Goal: Information Seeking & Learning: Learn about a topic

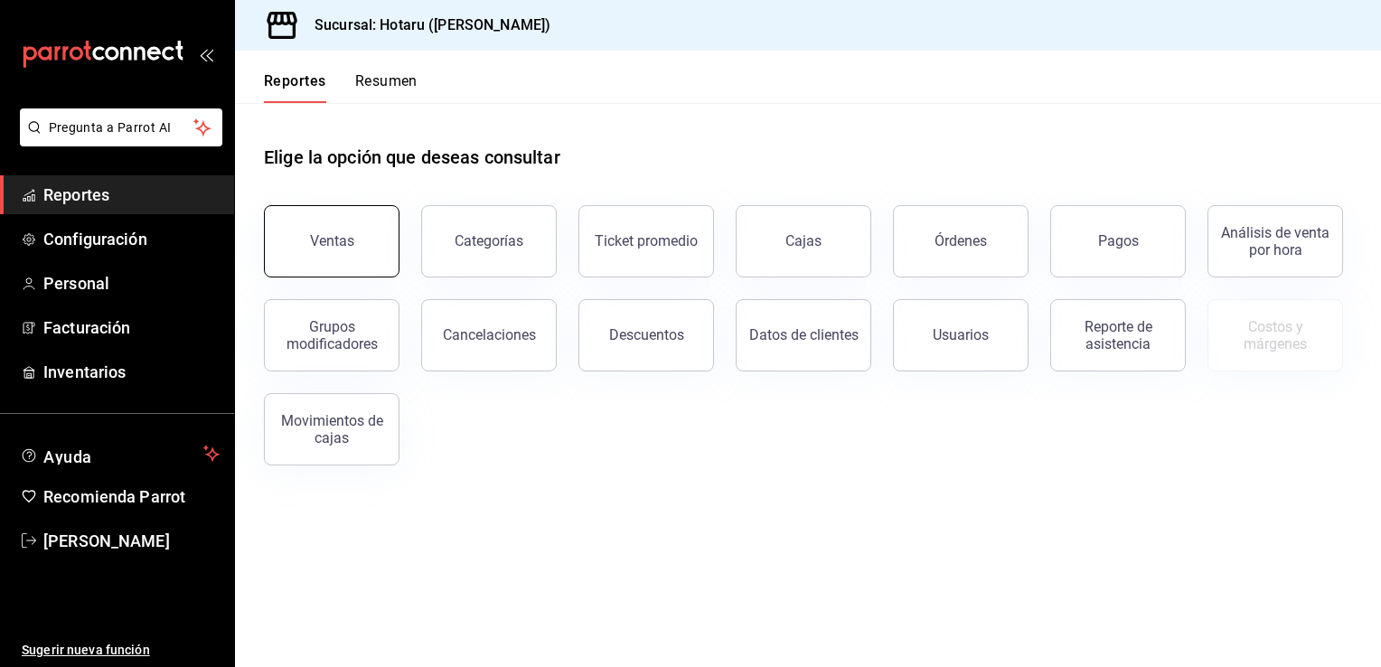
click at [361, 255] on button "Ventas" at bounding box center [332, 241] width 136 height 72
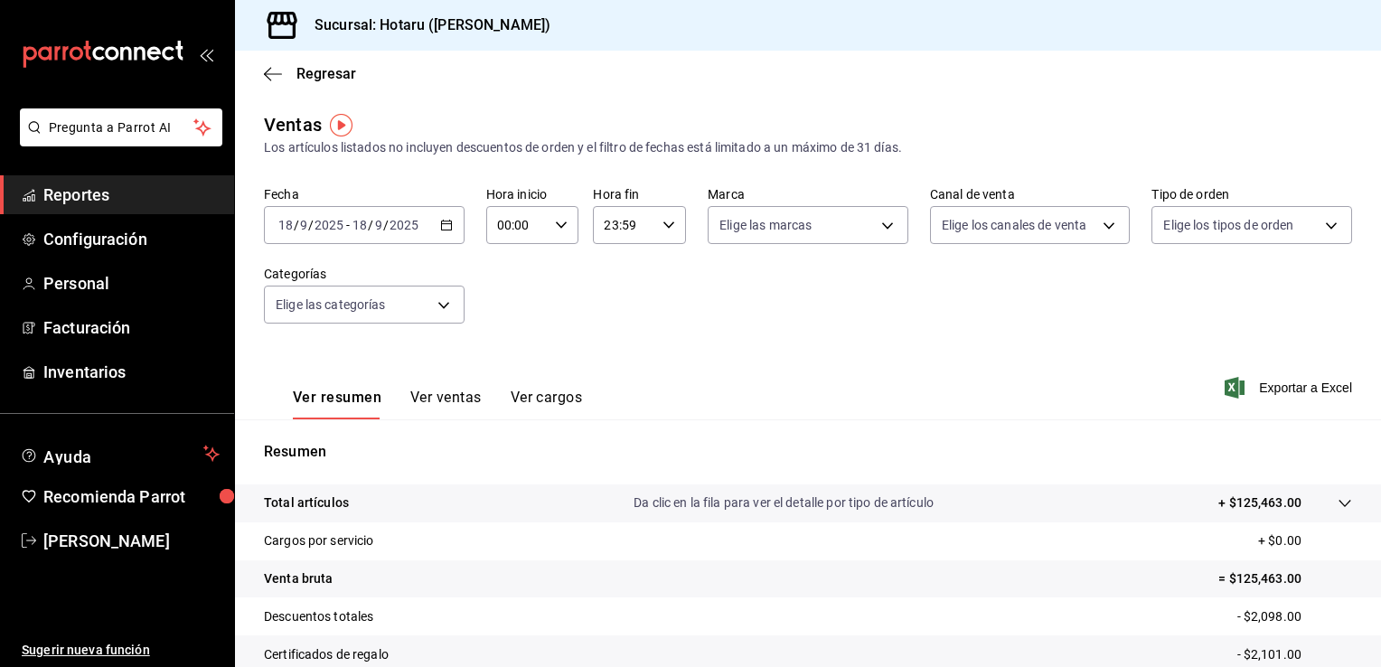
click at [446, 402] on button "Ver ventas" at bounding box center [445, 404] width 71 height 31
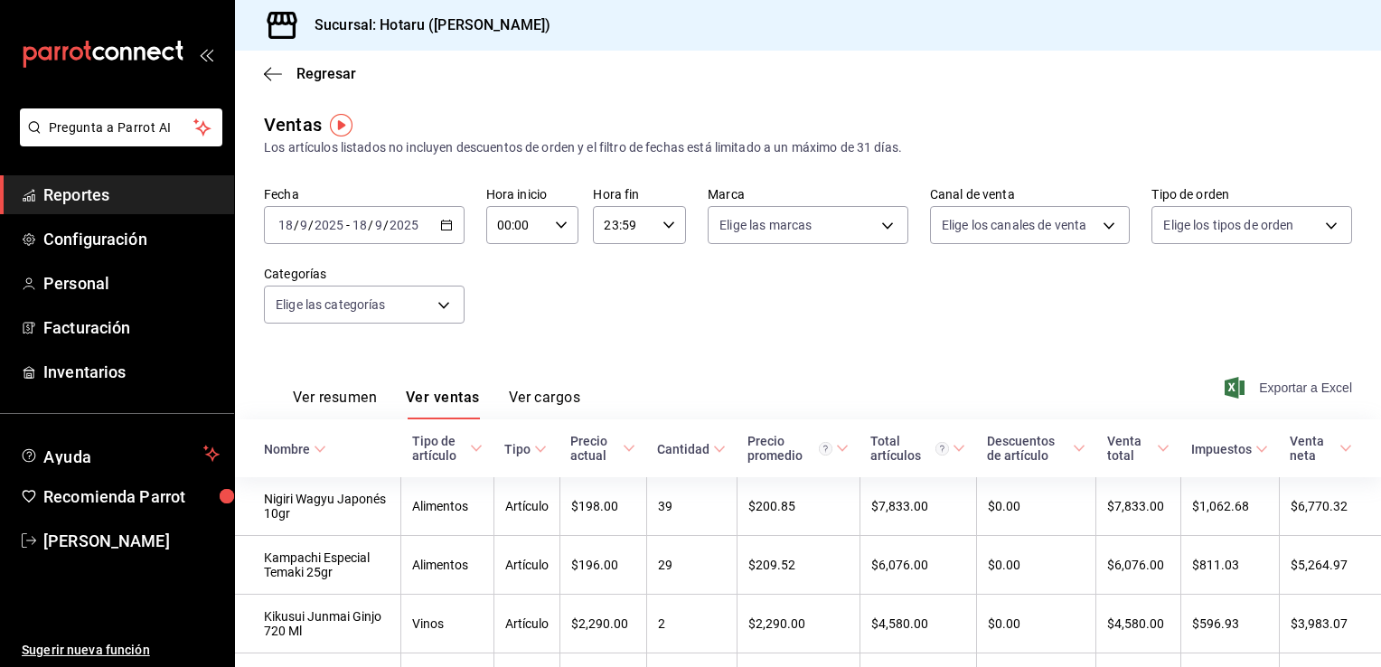
click at [1272, 389] on span "Exportar a Excel" at bounding box center [1290, 388] width 124 height 22
click at [266, 67] on icon "button" at bounding box center [273, 74] width 18 height 16
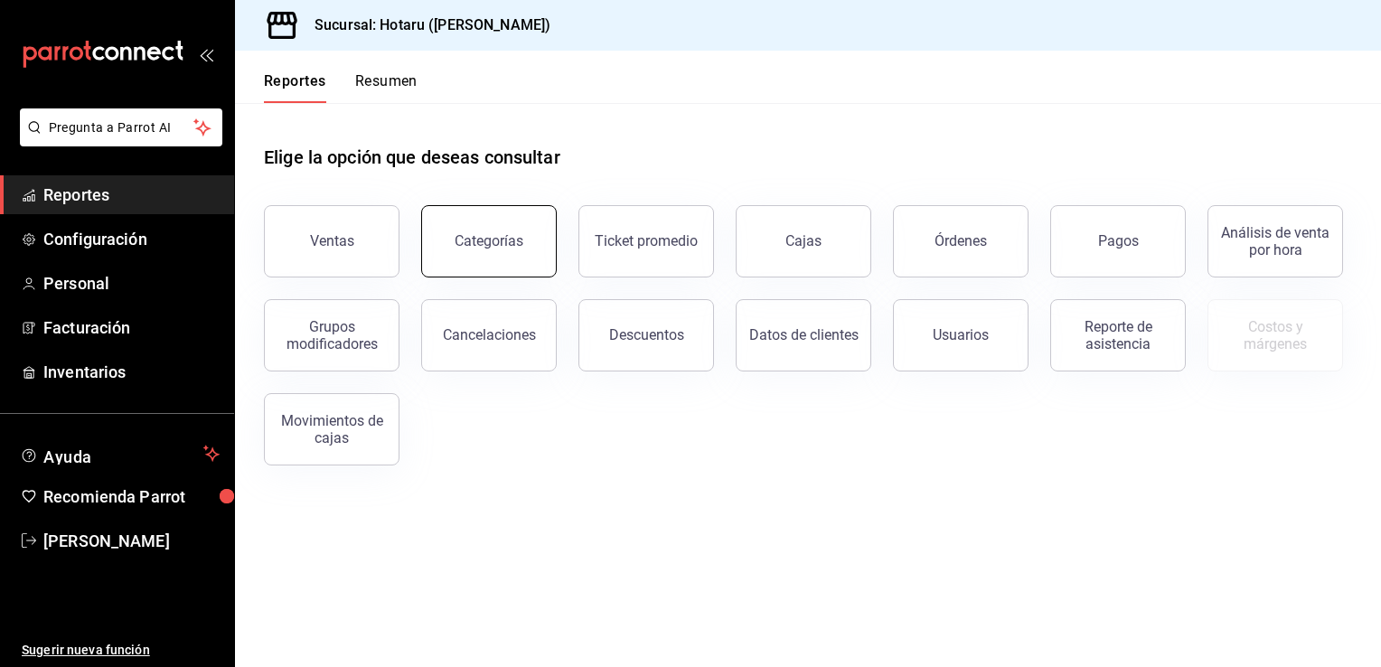
click at [495, 251] on button "Categorías" at bounding box center [489, 241] width 136 height 72
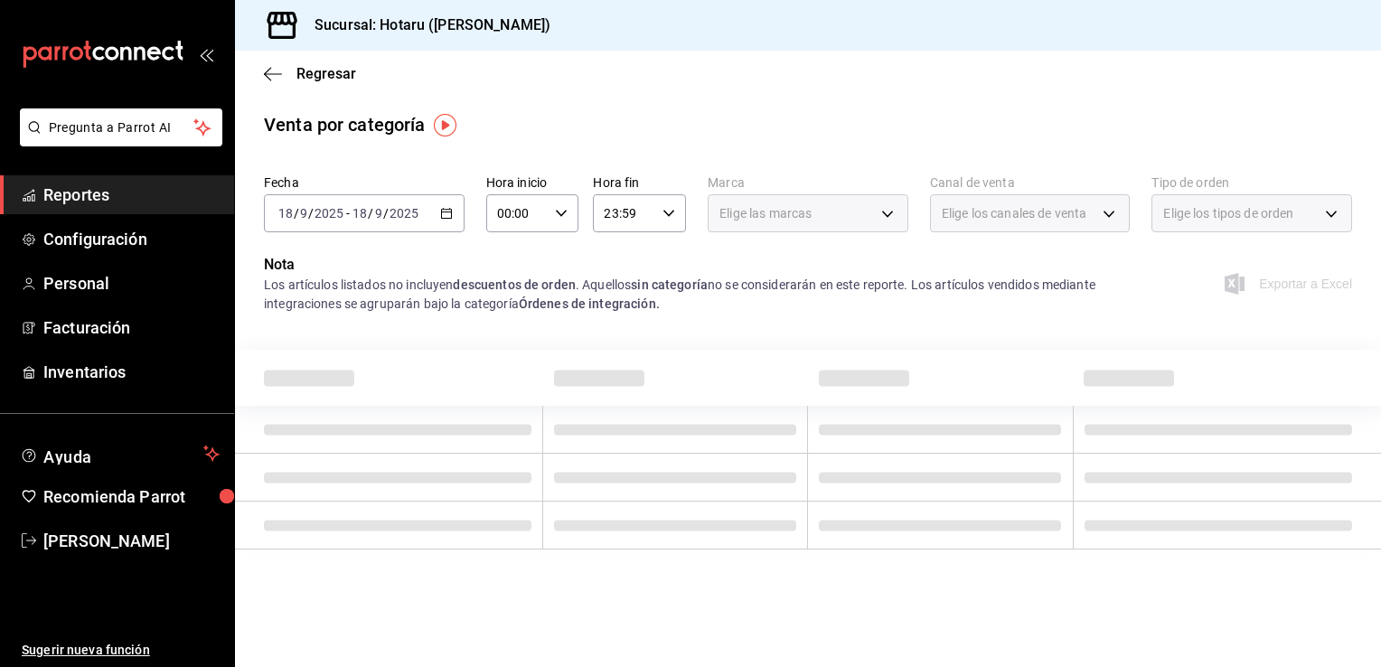
click at [1106, 213] on div "Elige los canales de venta" at bounding box center [1030, 213] width 201 height 38
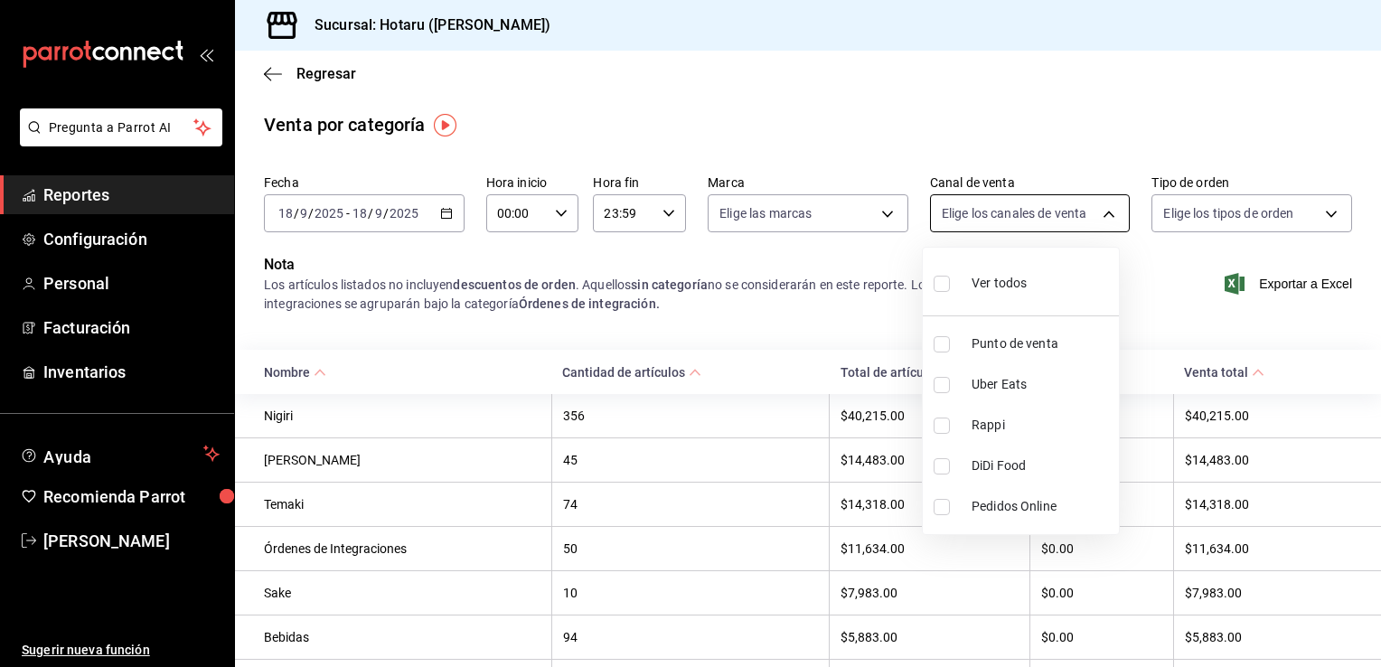
click at [1106, 213] on body "Pregunta a Parrot AI Reportes Configuración Personal Facturación Inventarios Ay…" at bounding box center [690, 333] width 1381 height 667
click at [942, 383] on input "checkbox" at bounding box center [942, 385] width 16 height 16
checkbox input "true"
type input "UBER_EATS"
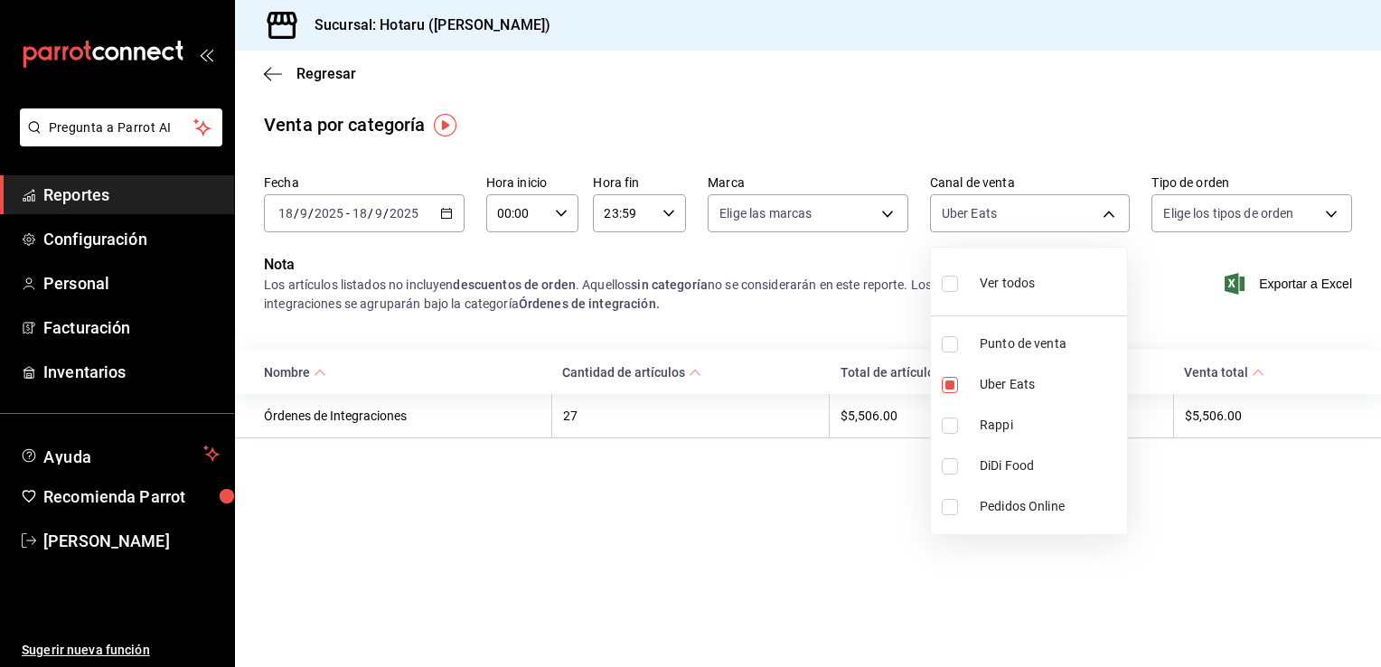
click at [886, 215] on div at bounding box center [690, 333] width 1381 height 667
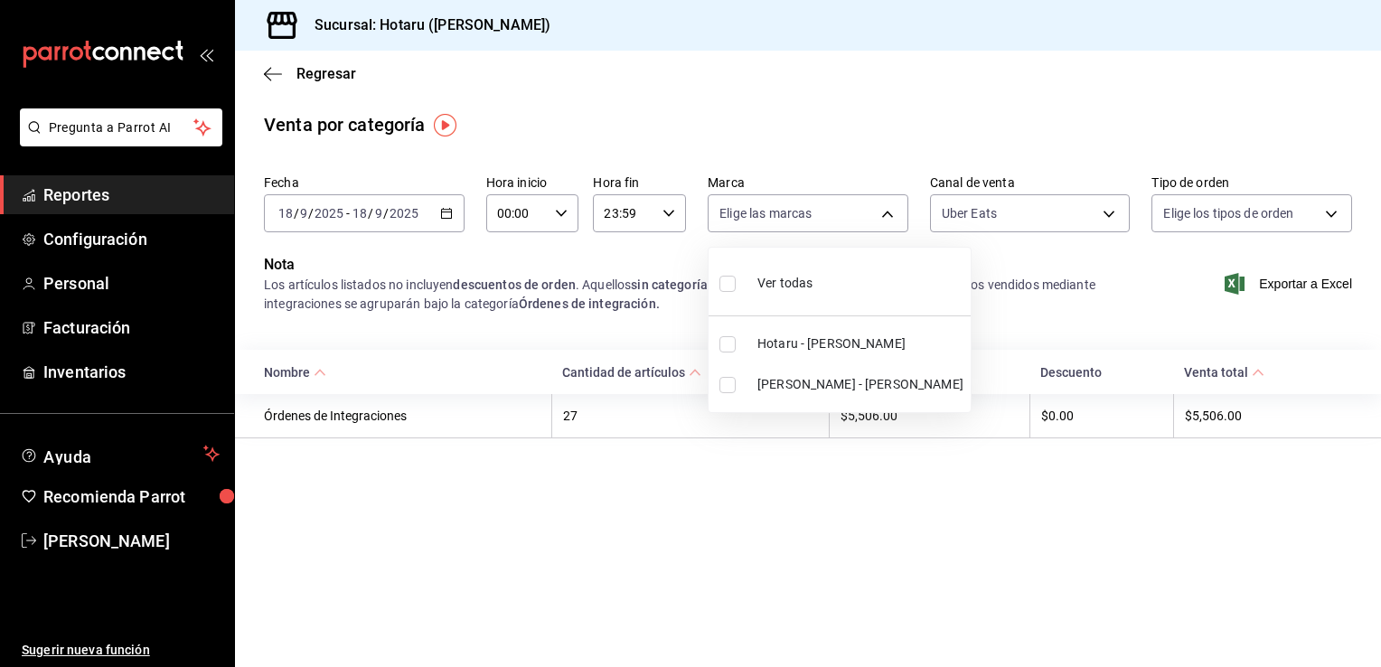
click at [886, 215] on body "Pregunta a Parrot AI Reportes Configuración Personal Facturación Inventarios Ay…" at bounding box center [690, 333] width 1381 height 667
click at [723, 384] on input "checkbox" at bounding box center [727, 385] width 16 height 16
checkbox input "true"
type input "619c758d-7c36-49c6-a756-e52d453908cb"
click at [747, 506] on div at bounding box center [690, 333] width 1381 height 667
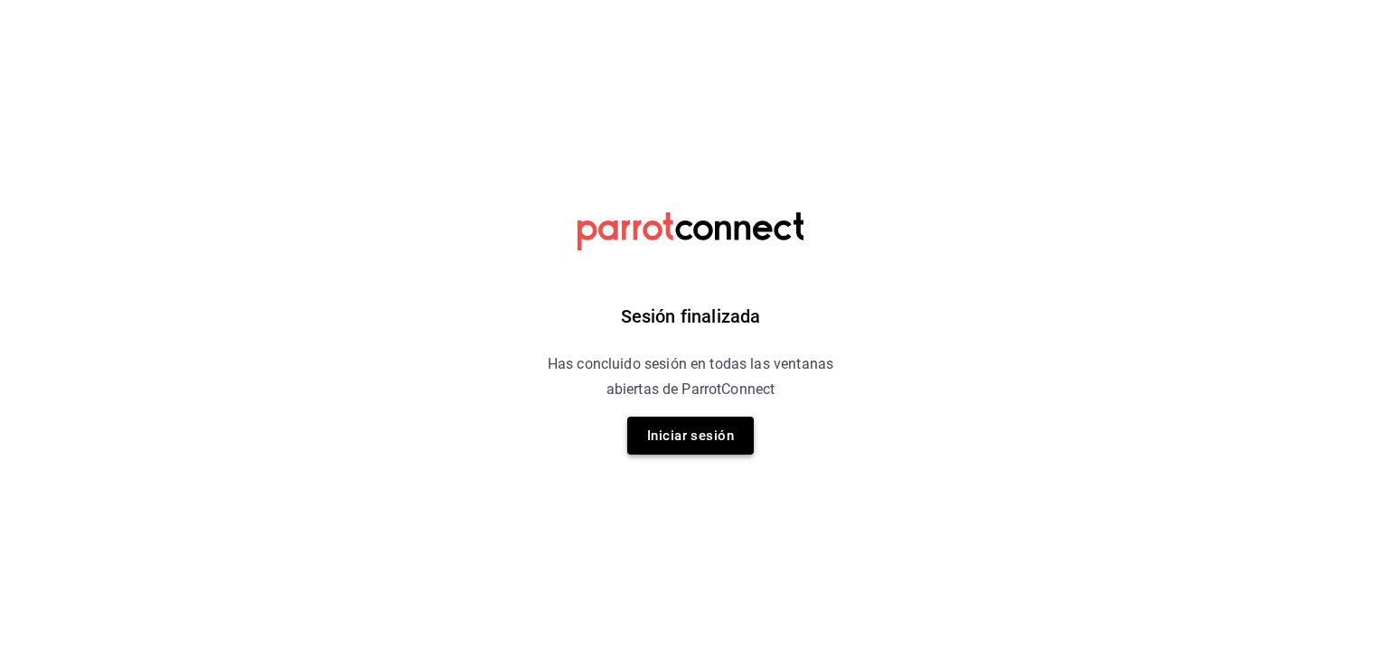
click at [693, 450] on button "Iniciar sesión" at bounding box center [690, 436] width 127 height 38
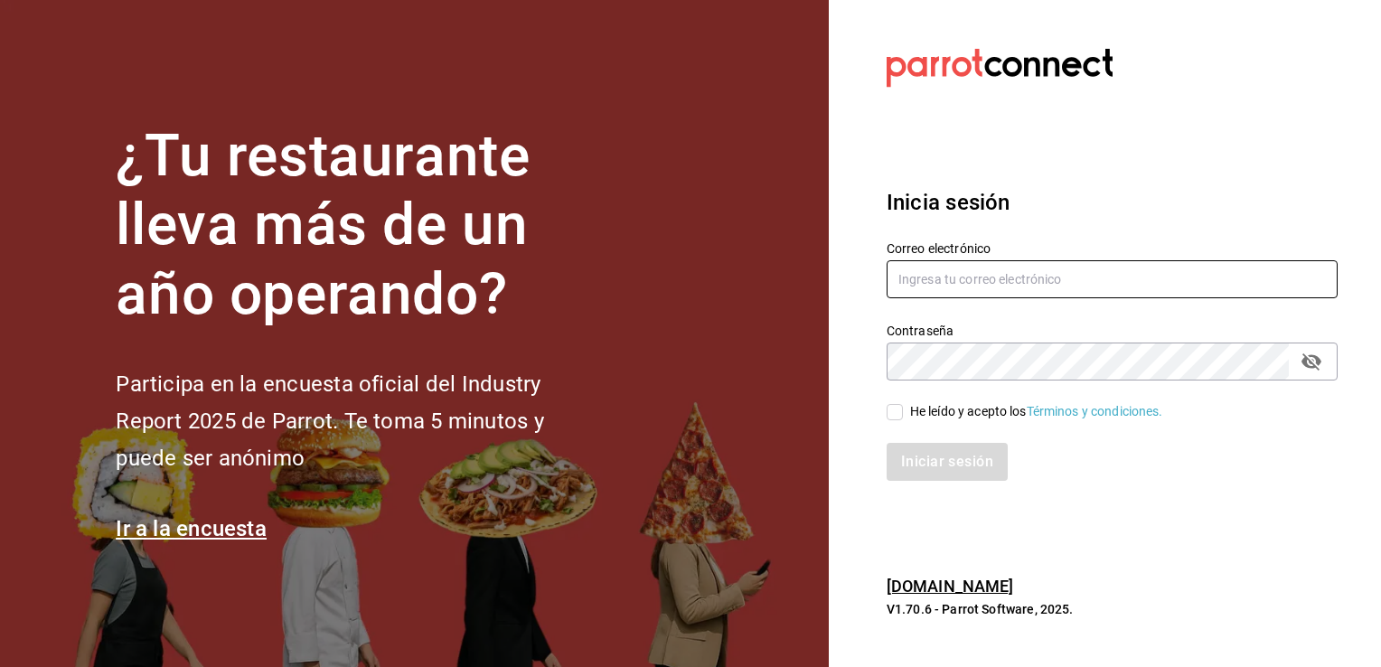
type input "hotaru@grupocosteno.com"
click at [896, 411] on input "He leído y acepto los Términos y condiciones." at bounding box center [895, 412] width 16 height 16
checkbox input "true"
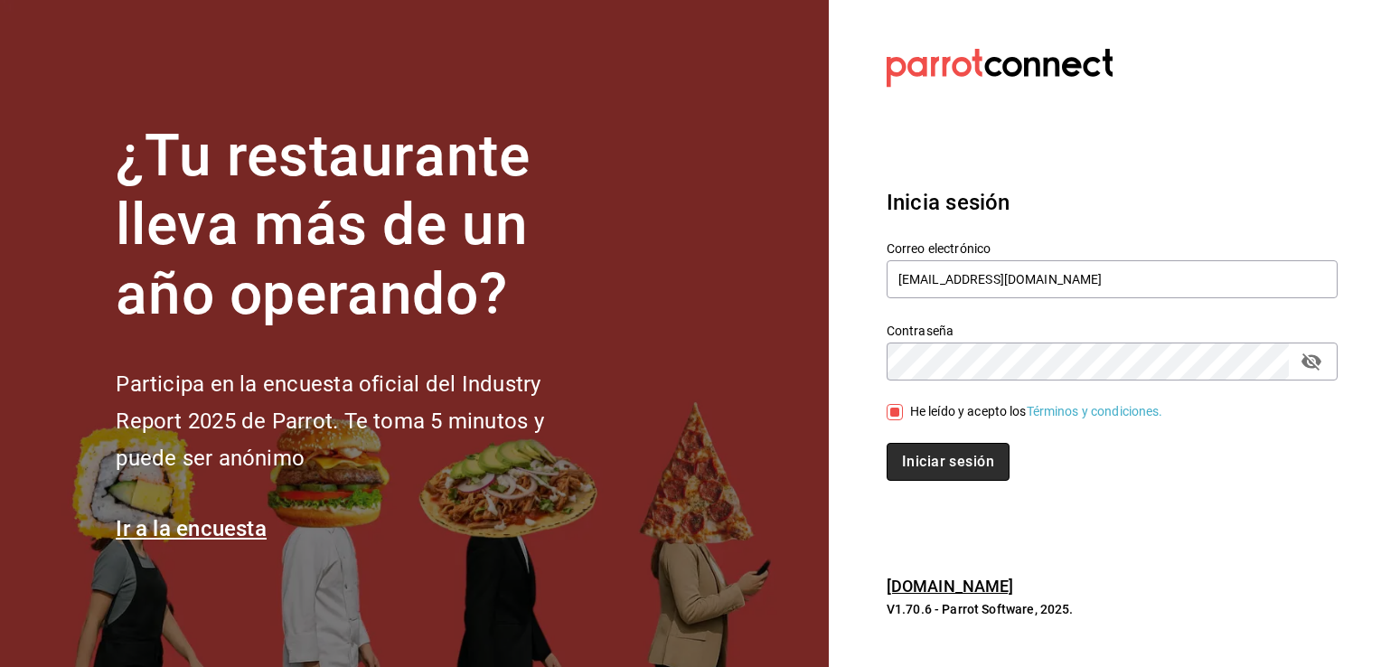
click at [925, 468] on button "Iniciar sesión" at bounding box center [948, 462] width 123 height 38
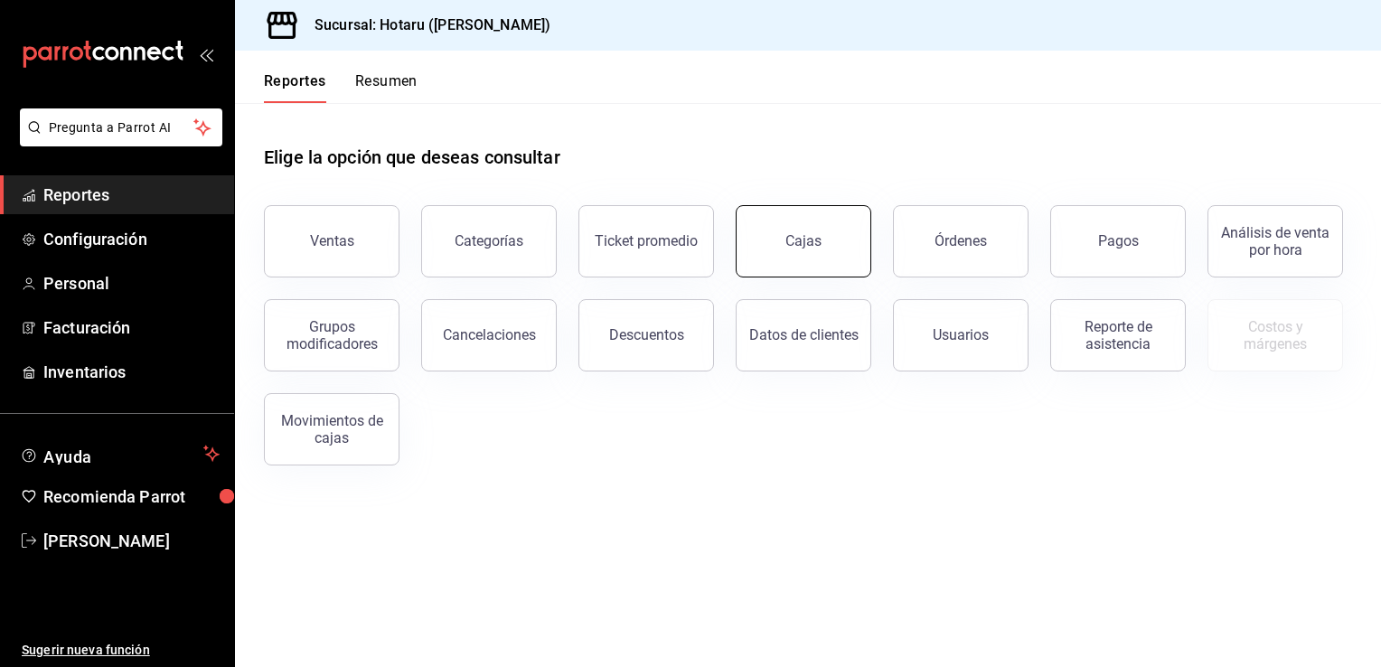
click at [837, 234] on link "Cajas" at bounding box center [804, 241] width 136 height 72
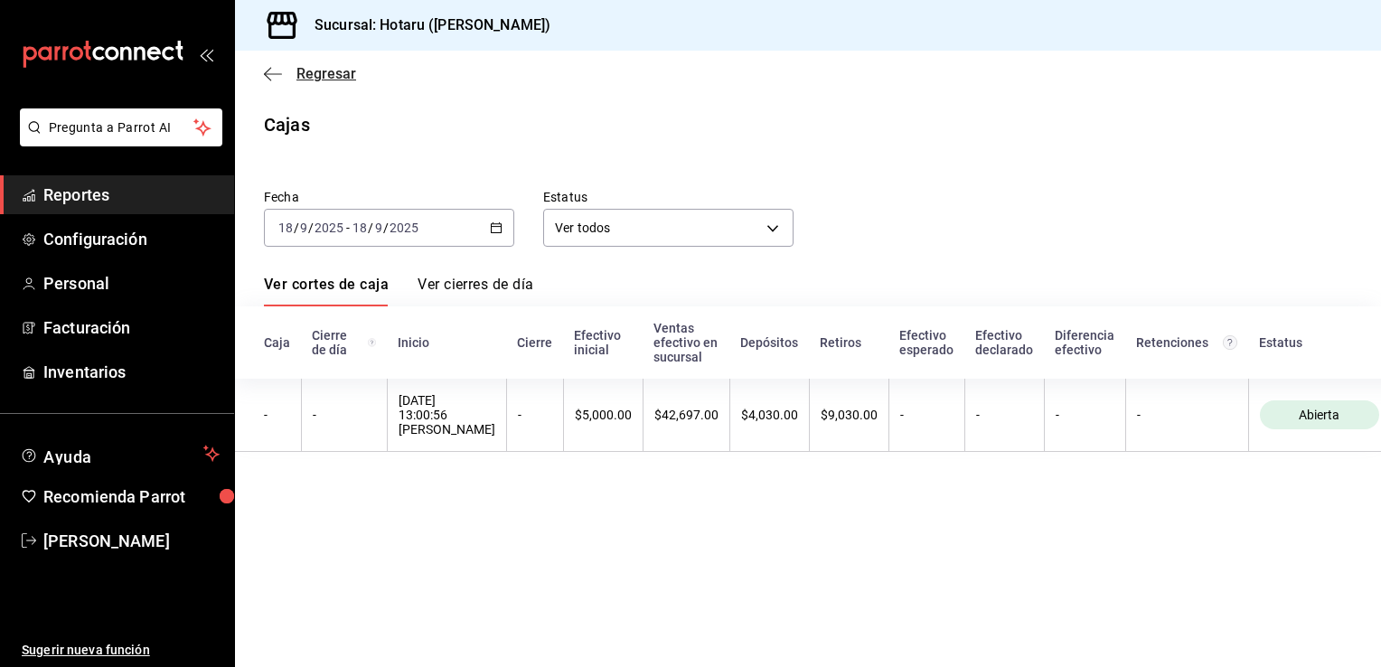
click at [273, 67] on icon "button" at bounding box center [273, 74] width 18 height 16
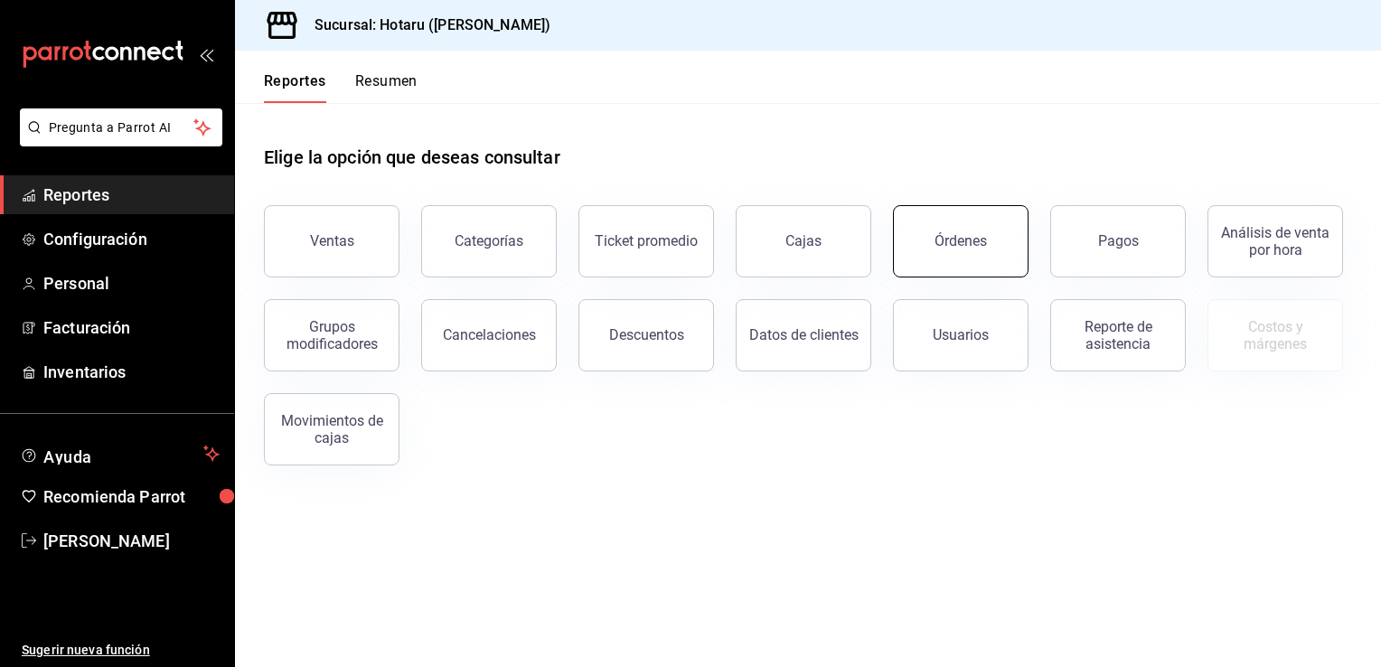
click at [962, 230] on button "Órdenes" at bounding box center [961, 241] width 136 height 72
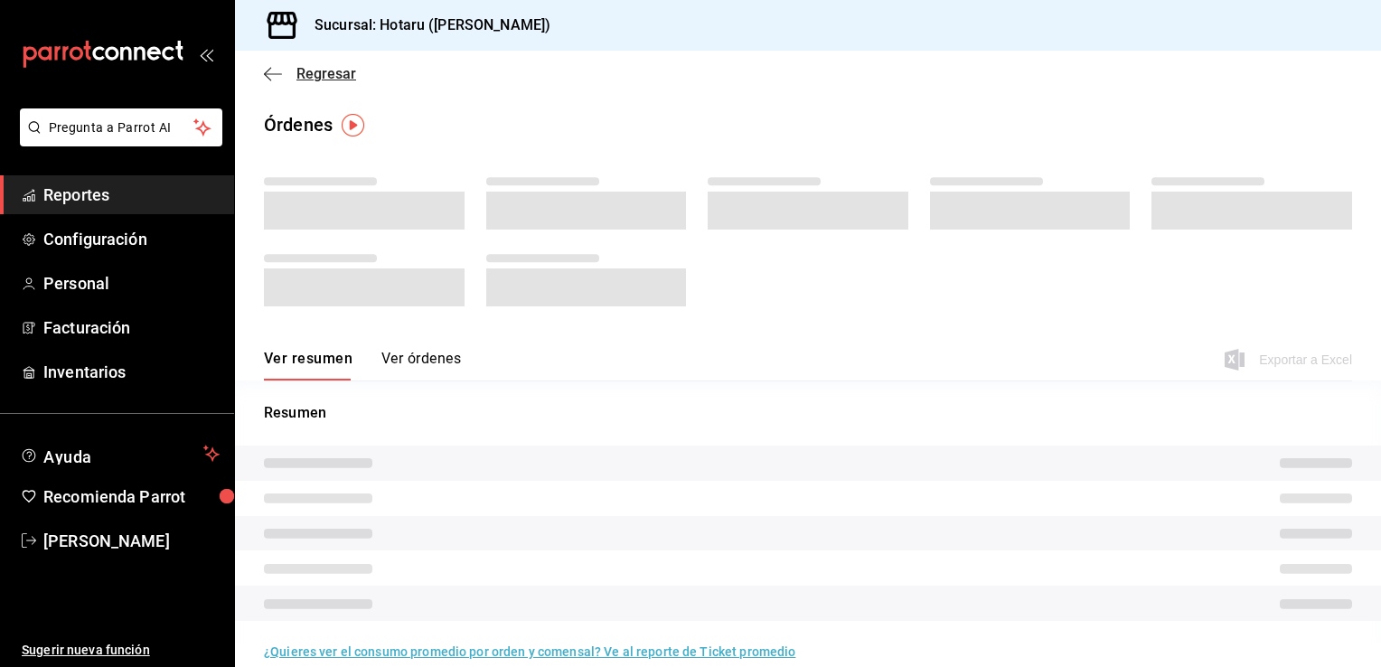
click at [267, 66] on icon "button" at bounding box center [273, 74] width 18 height 16
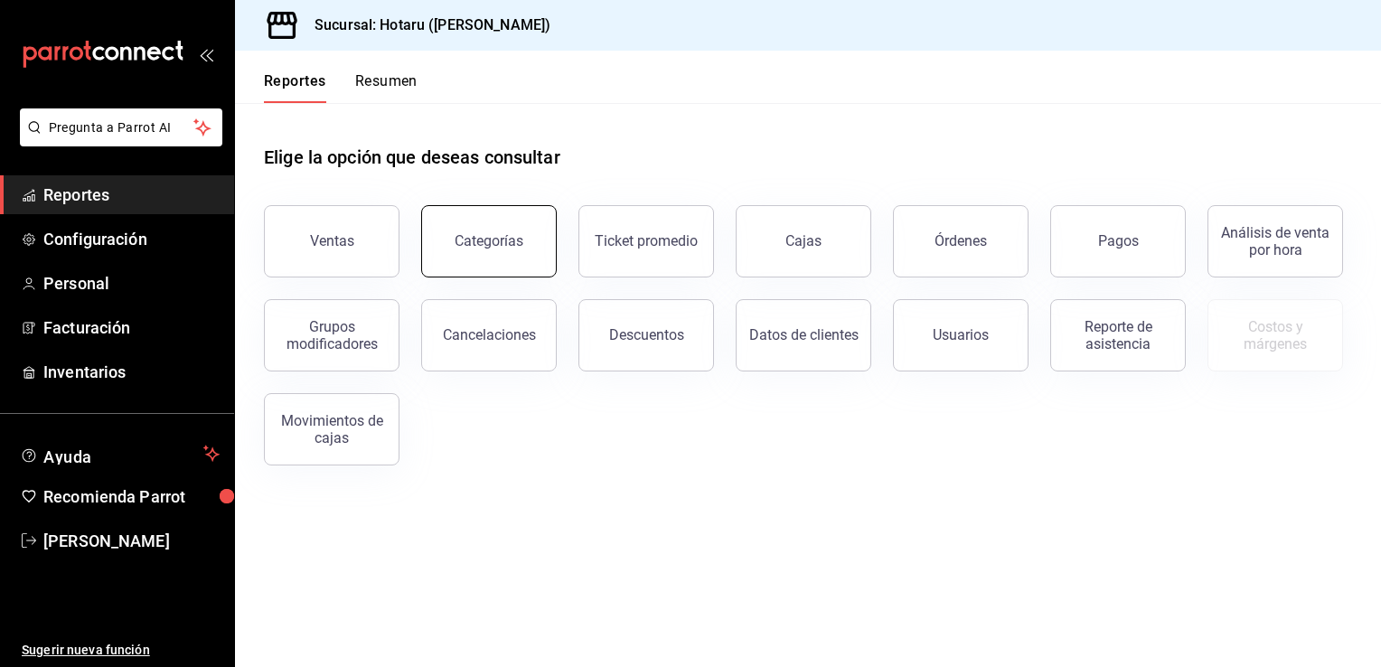
click at [493, 236] on div "Categorías" at bounding box center [489, 240] width 69 height 17
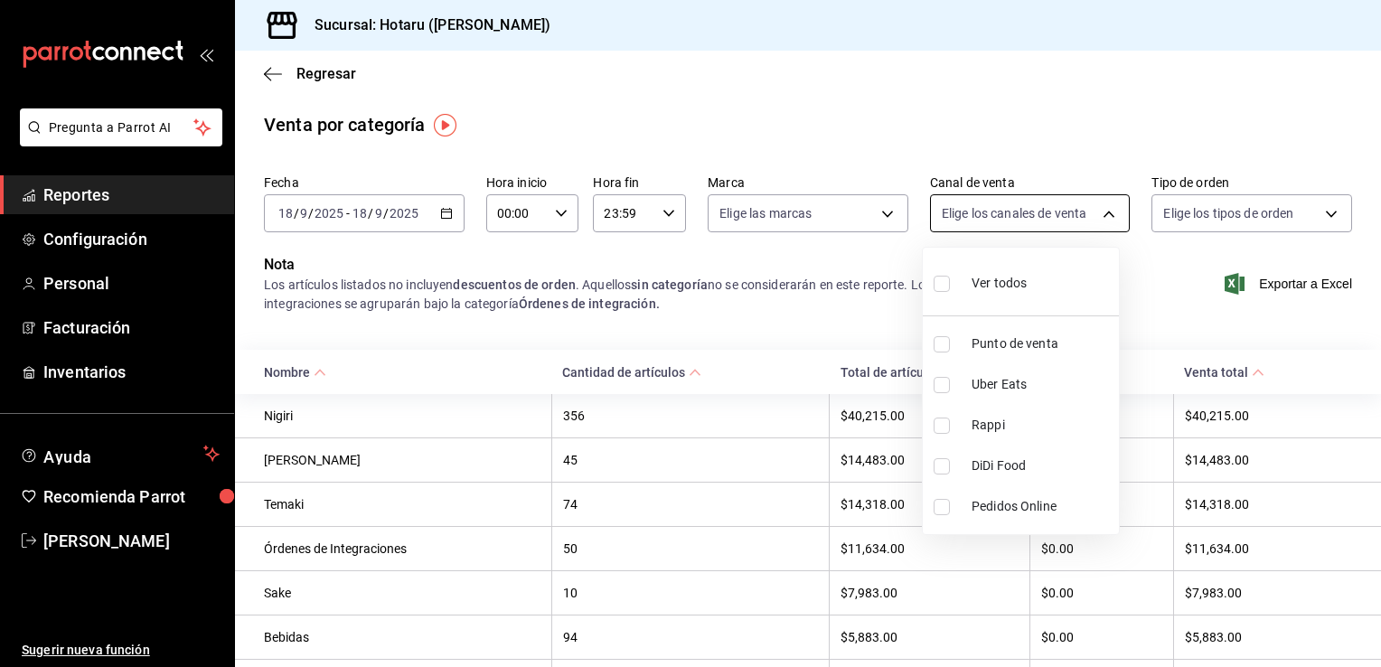
click at [1088, 210] on body "Pregunta a Parrot AI Reportes Configuración Personal Facturación Inventarios Ay…" at bounding box center [690, 333] width 1381 height 667
click at [943, 381] on input "checkbox" at bounding box center [942, 385] width 16 height 16
checkbox input "true"
type input "UBER_EATS"
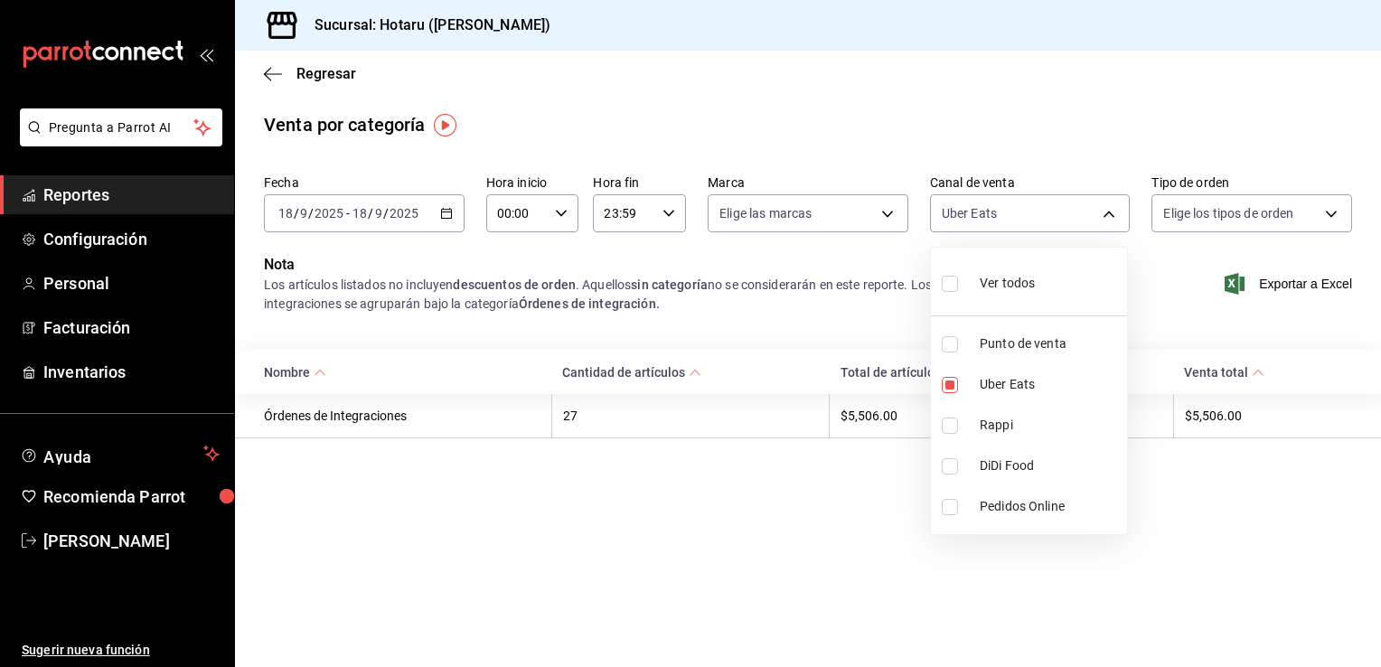
click at [886, 211] on div at bounding box center [690, 333] width 1381 height 667
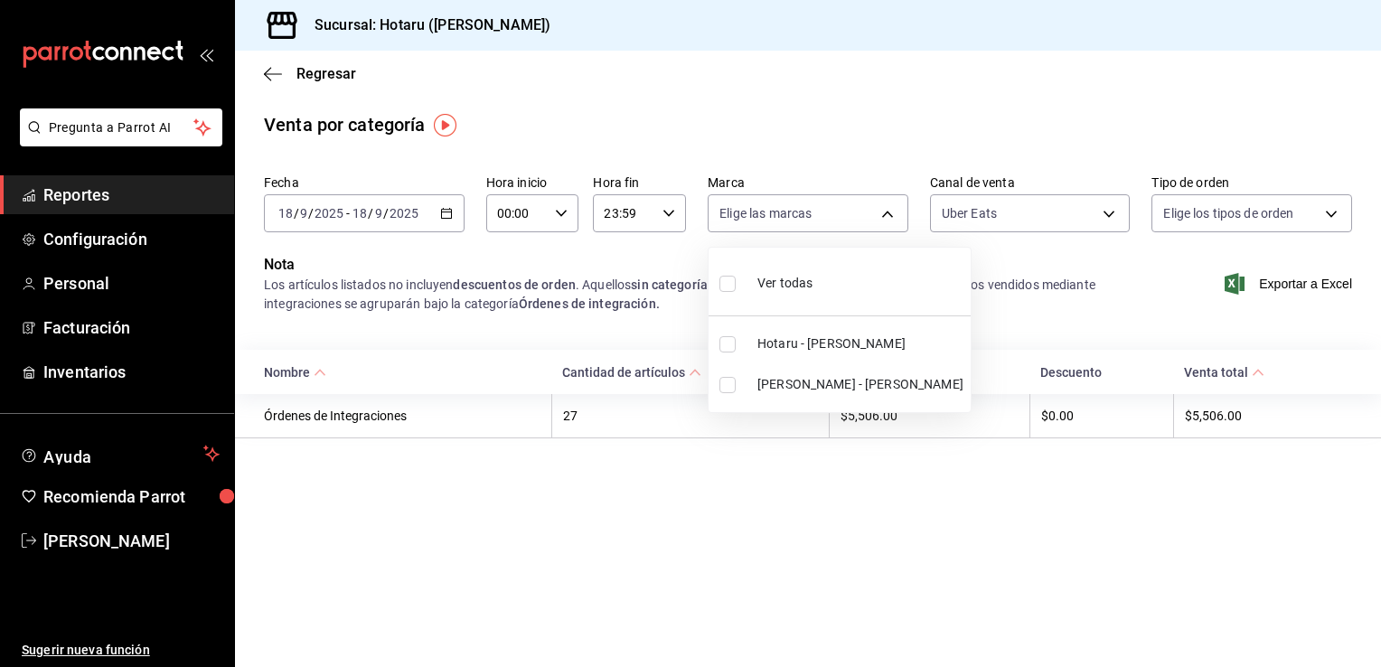
click at [886, 211] on body "Pregunta a Parrot AI Reportes Configuración Personal Facturación Inventarios Ay…" at bounding box center [690, 333] width 1381 height 667
click at [727, 343] on input "checkbox" at bounding box center [727, 344] width 16 height 16
checkbox input "true"
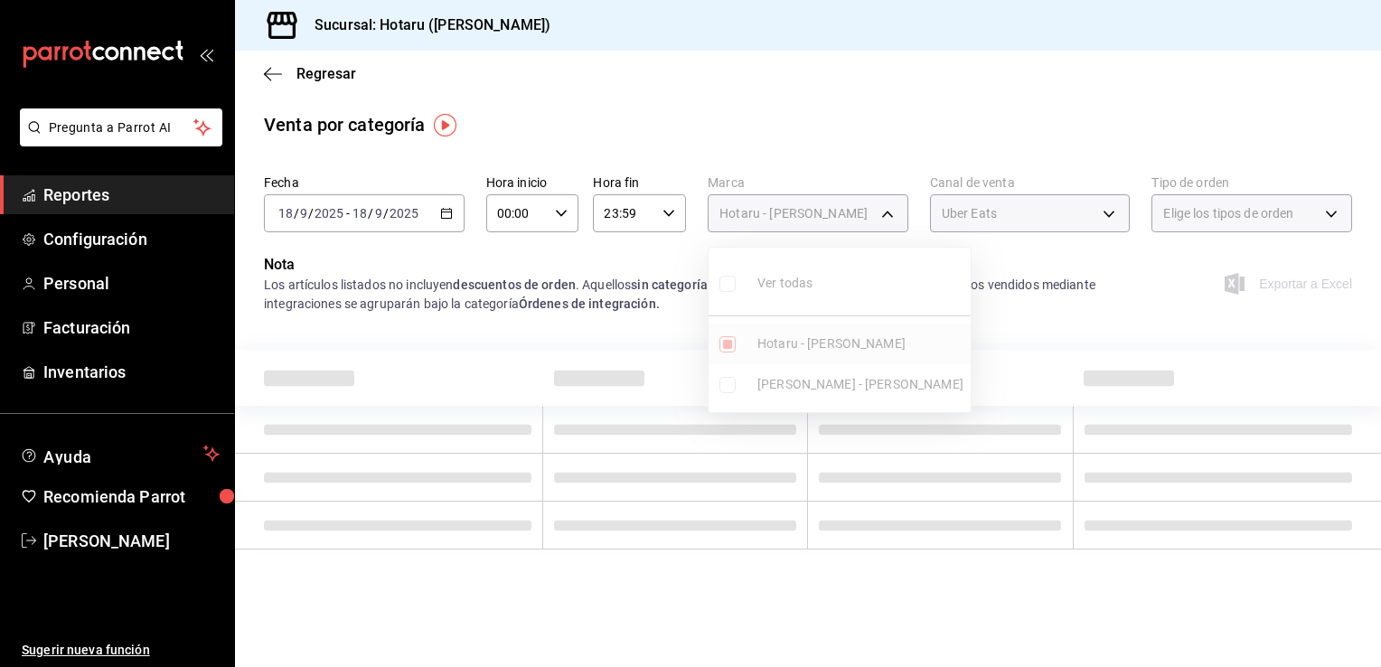
type input "c6f689f8-63fd-49a8-a607-35aea03ac6a9"
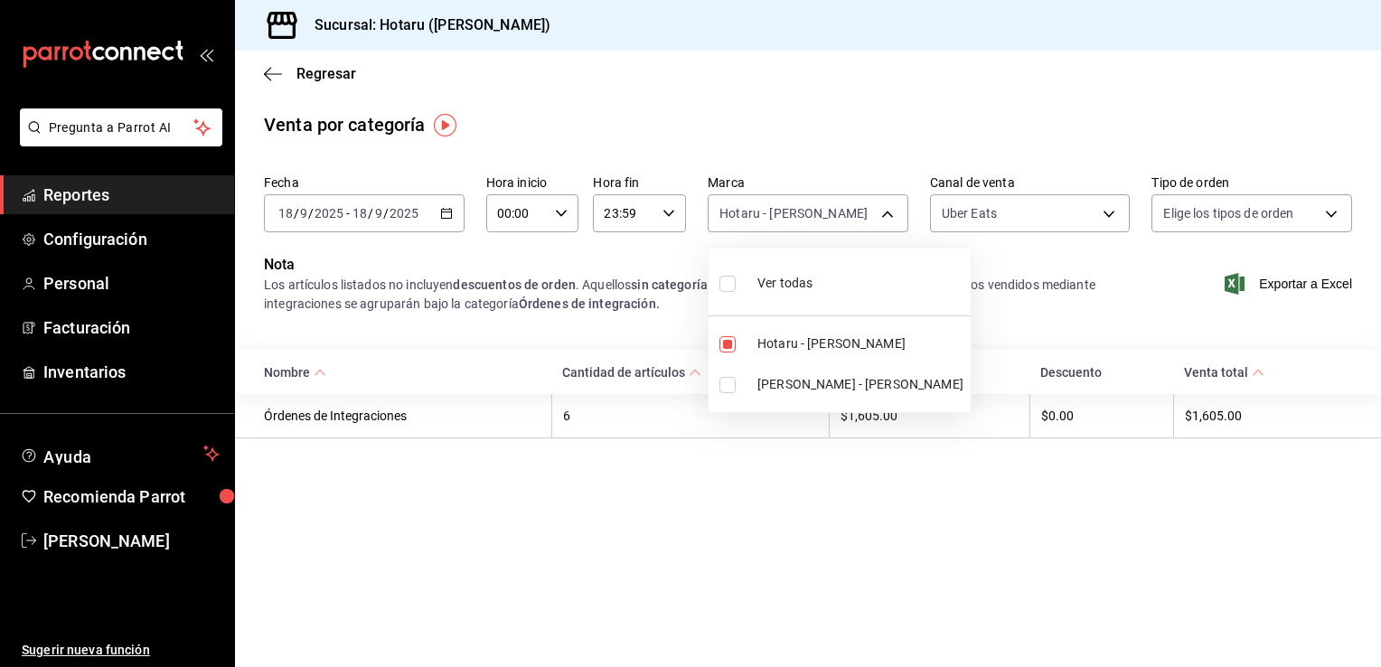
click at [267, 70] on div at bounding box center [690, 333] width 1381 height 667
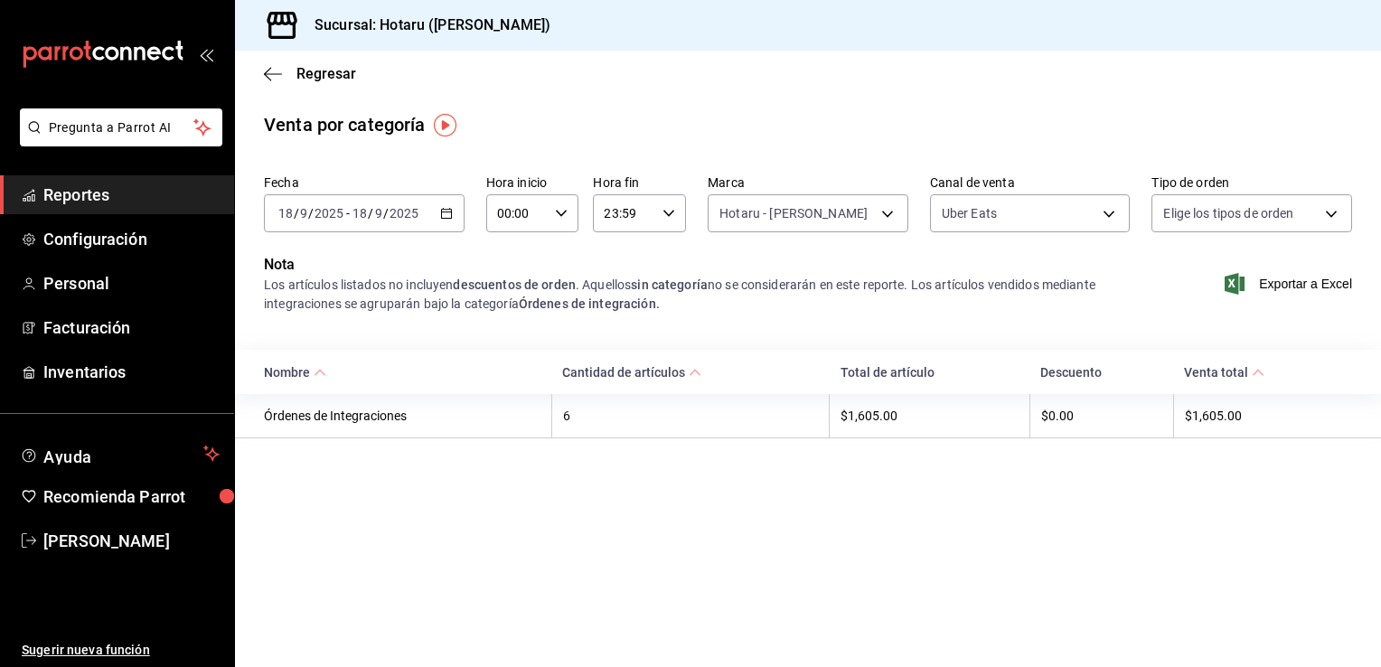
click at [267, 70] on icon "button" at bounding box center [273, 74] width 18 height 16
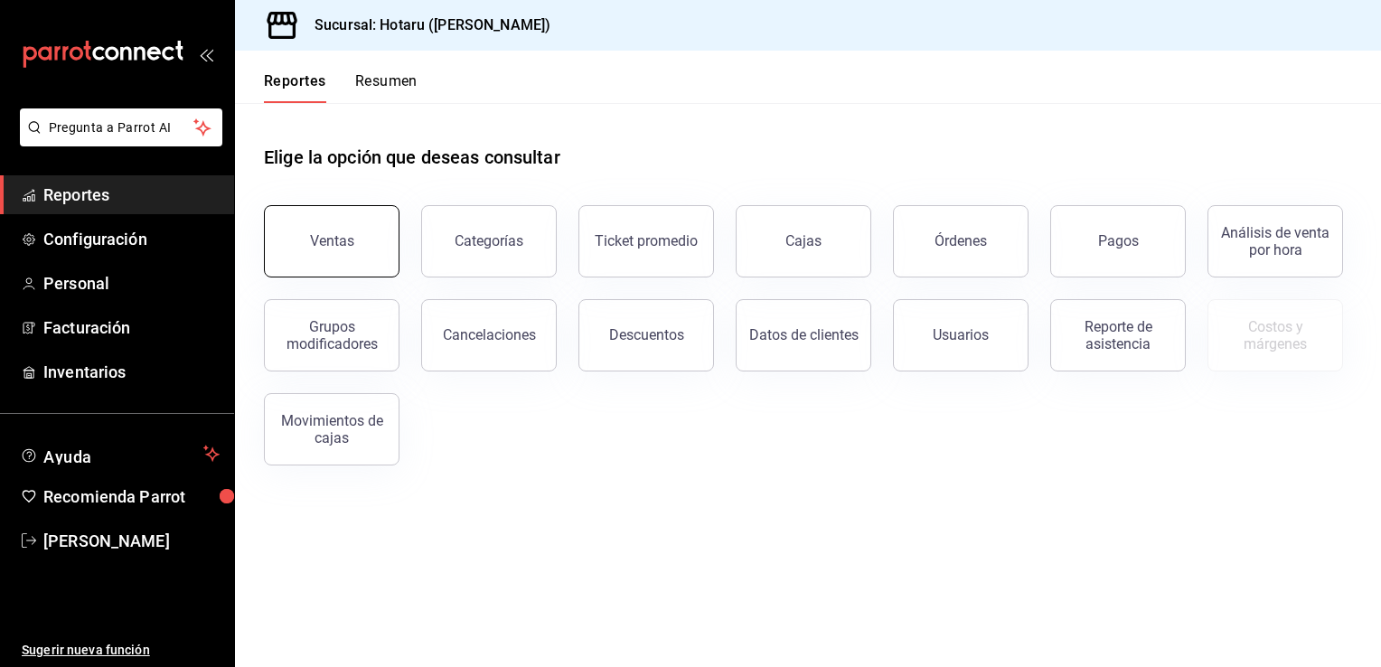
click at [344, 227] on button "Ventas" at bounding box center [332, 241] width 136 height 72
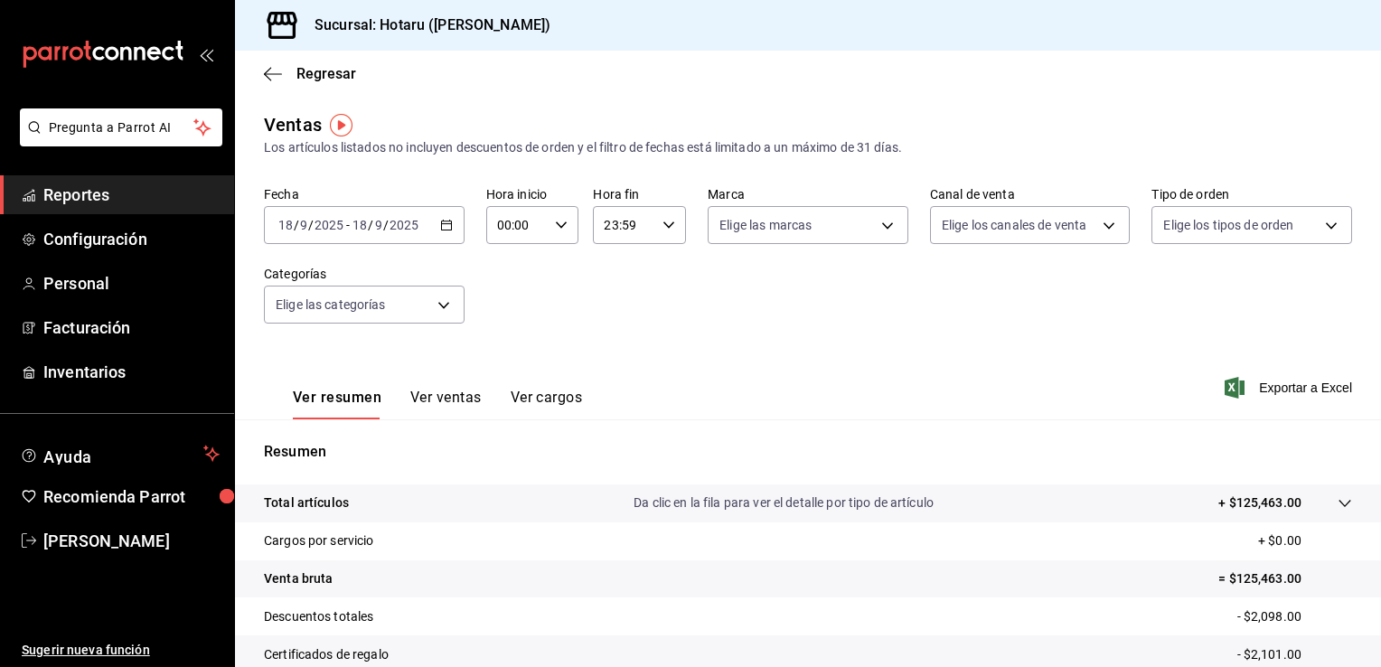
click at [427, 393] on button "Ver ventas" at bounding box center [445, 404] width 71 height 31
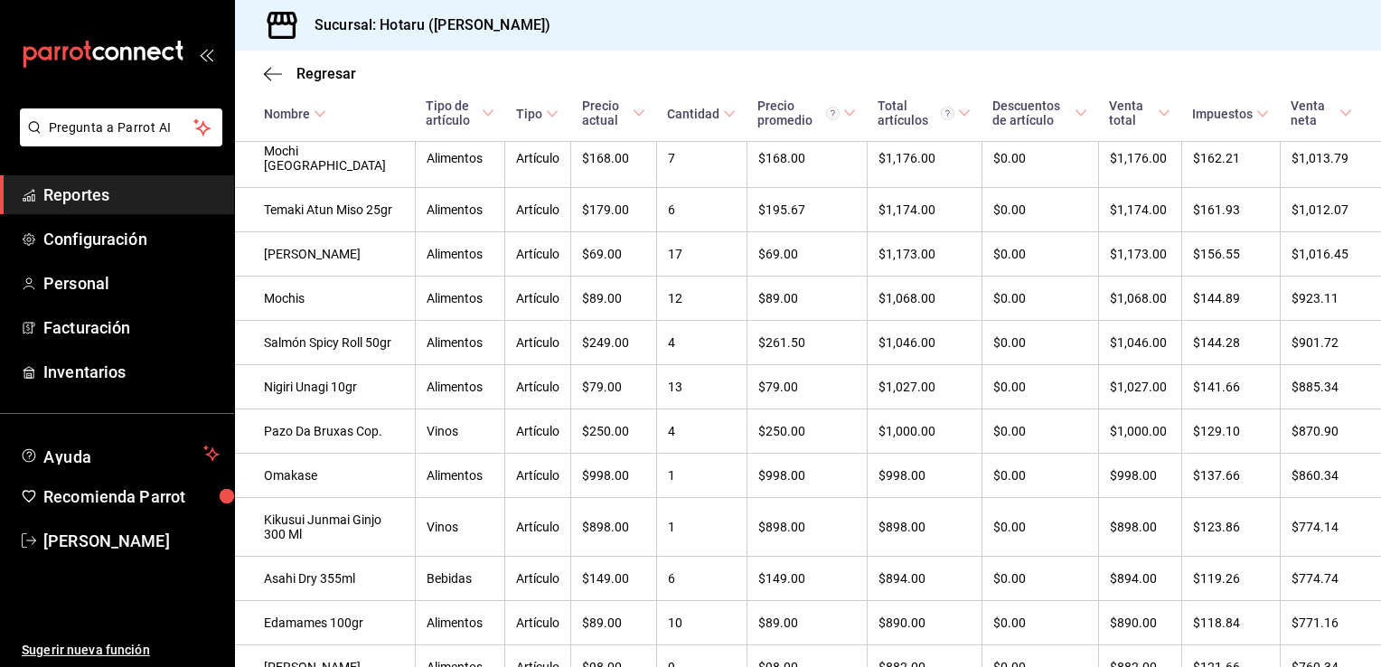
scroll to position [2143, 0]
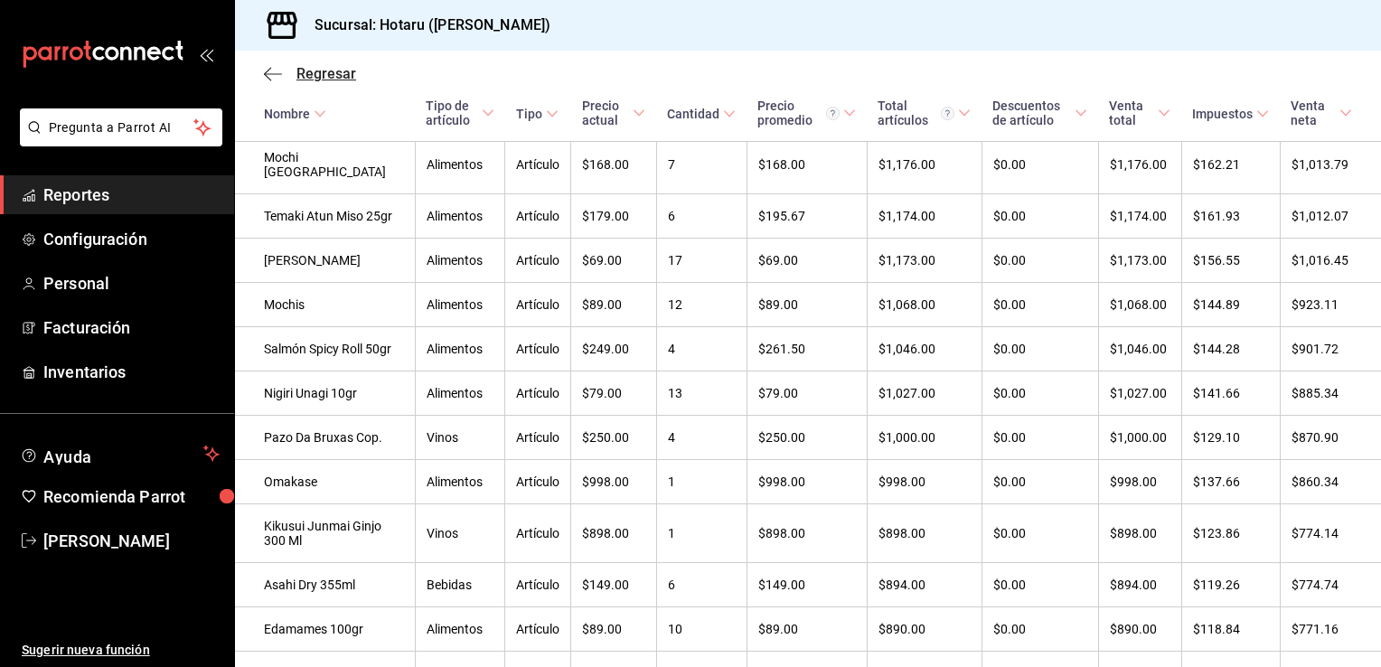
click at [268, 70] on icon "button" at bounding box center [267, 74] width 7 height 14
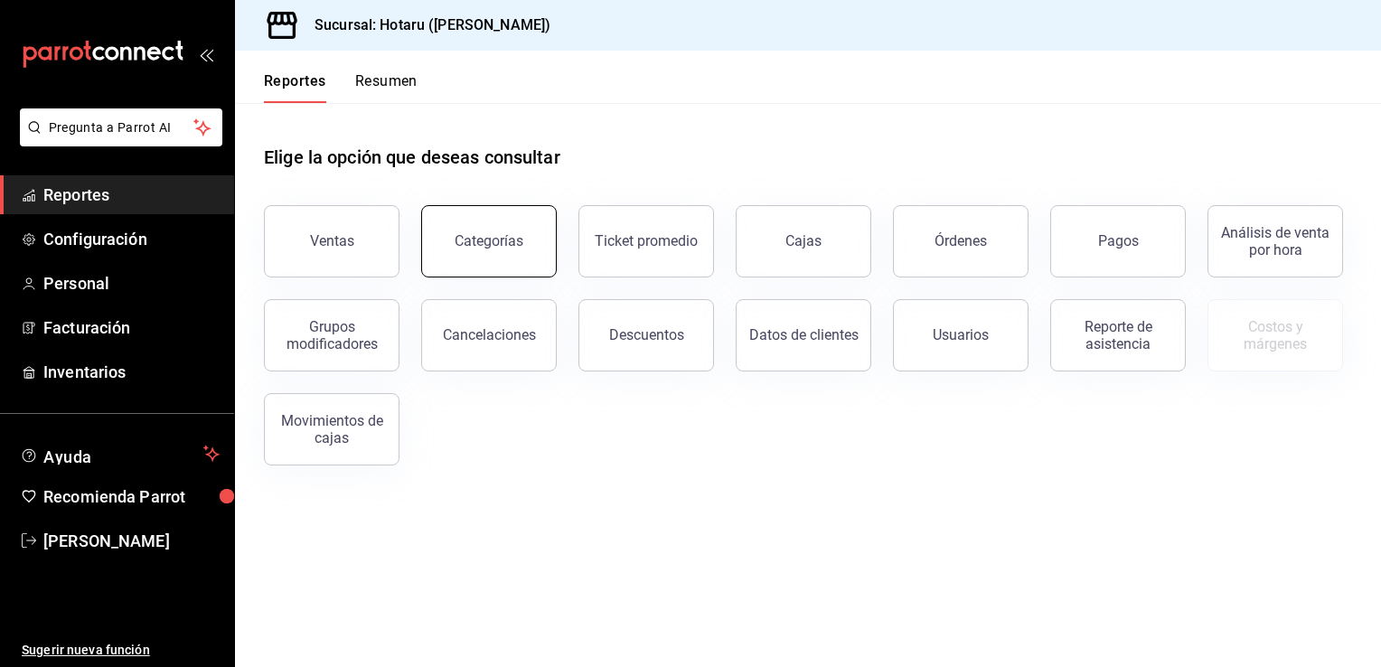
click at [530, 241] on button "Categorías" at bounding box center [489, 241] width 136 height 72
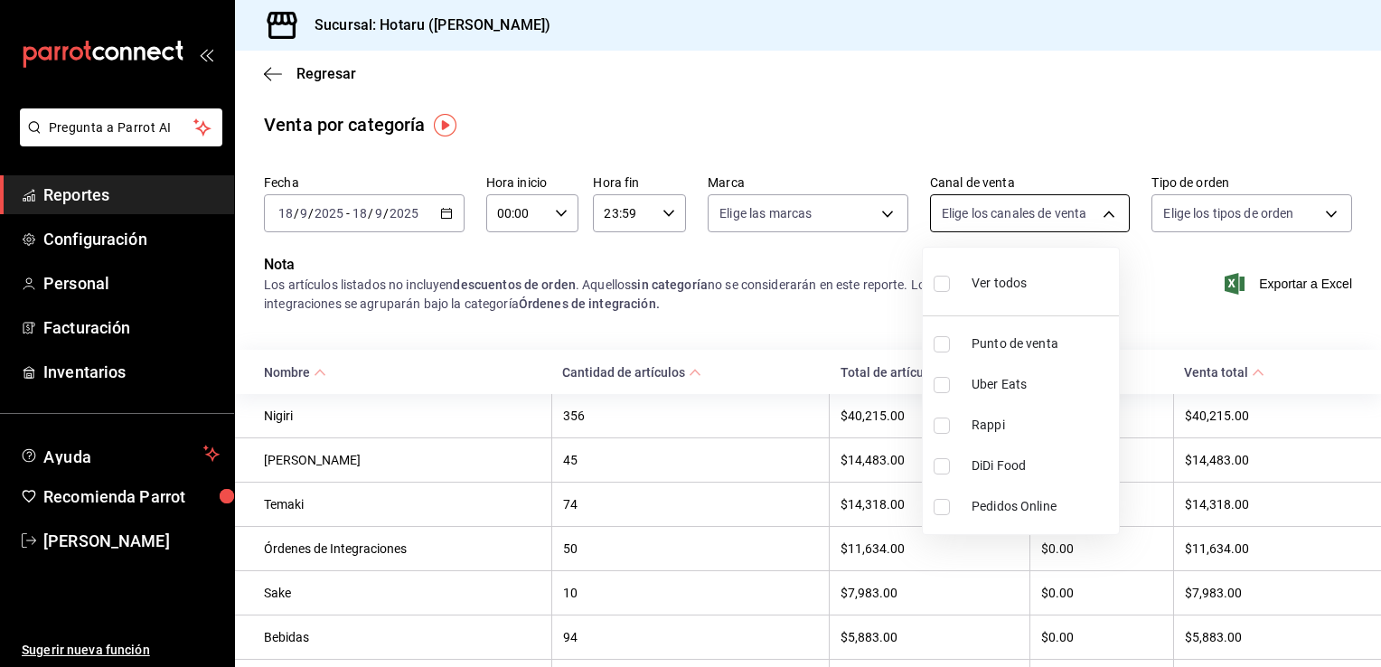
click at [1103, 211] on body "Pregunta a Parrot AI Reportes Configuración Personal Facturación Inventarios Ay…" at bounding box center [690, 333] width 1381 height 667
click at [944, 419] on input "checkbox" at bounding box center [942, 426] width 16 height 16
checkbox input "true"
type input "RAPPI"
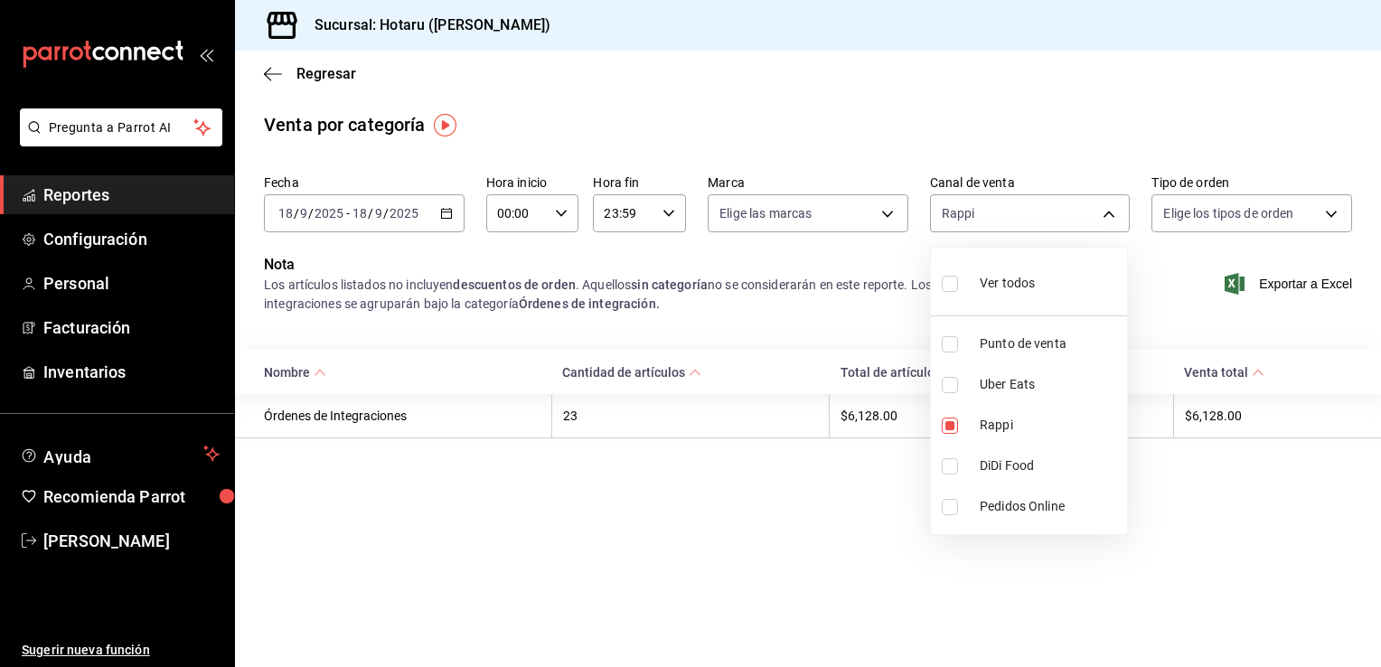
click at [887, 217] on div at bounding box center [690, 333] width 1381 height 667
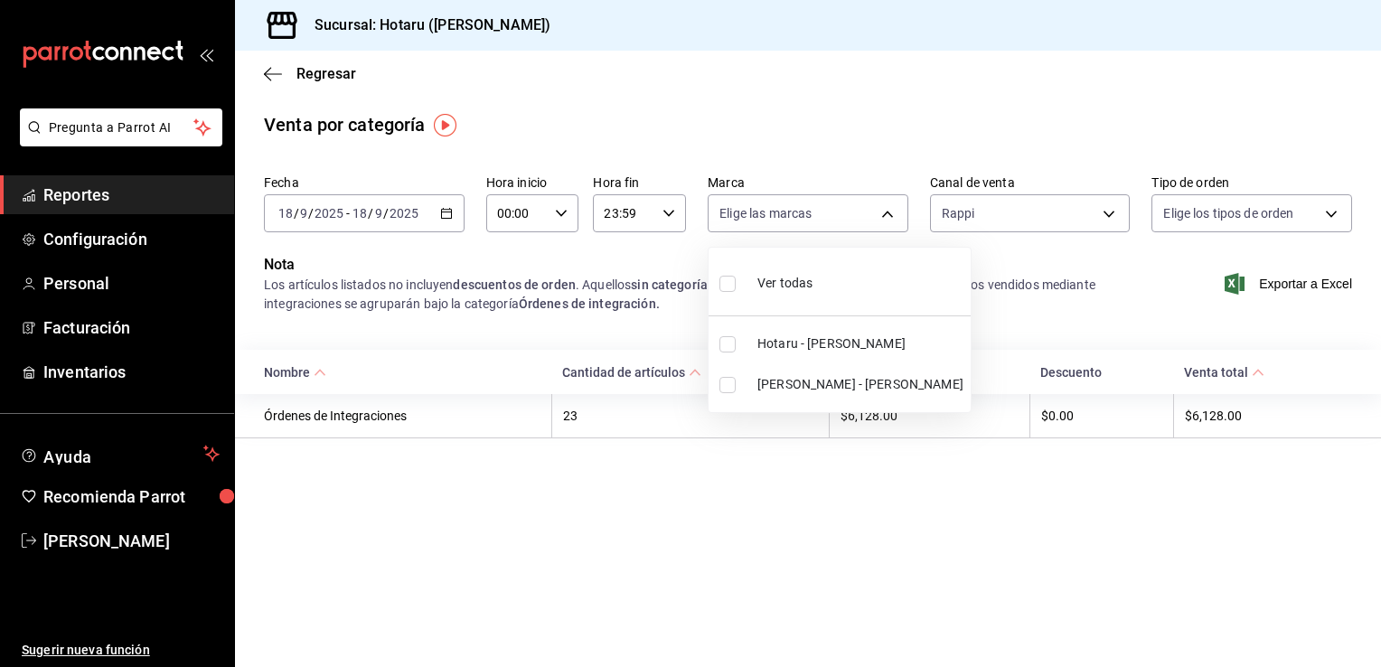
click at [887, 217] on body "Pregunta a Parrot AI Reportes Configuración Personal Facturación Inventarios Ay…" at bounding box center [690, 333] width 1381 height 667
click at [730, 380] on input "checkbox" at bounding box center [727, 385] width 16 height 16
checkbox input "true"
type input "619c758d-7c36-49c6-a756-e52d453908cb"
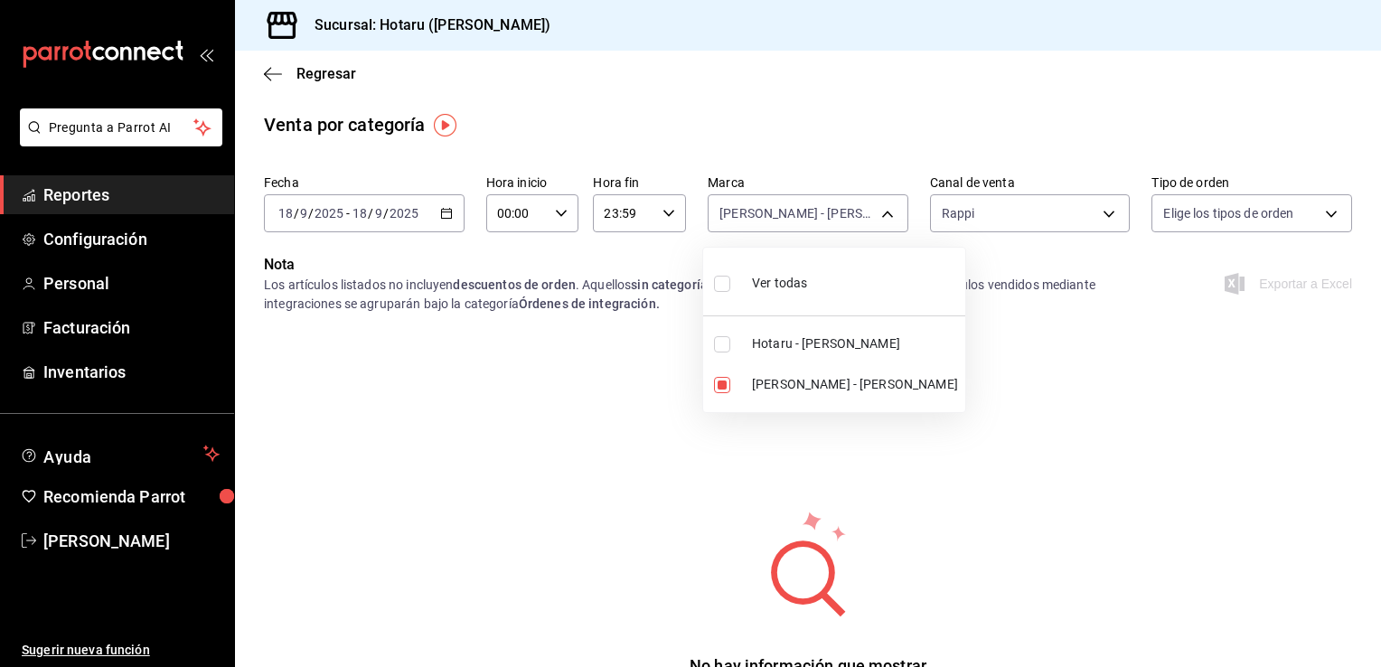
click at [1093, 211] on div at bounding box center [690, 333] width 1381 height 667
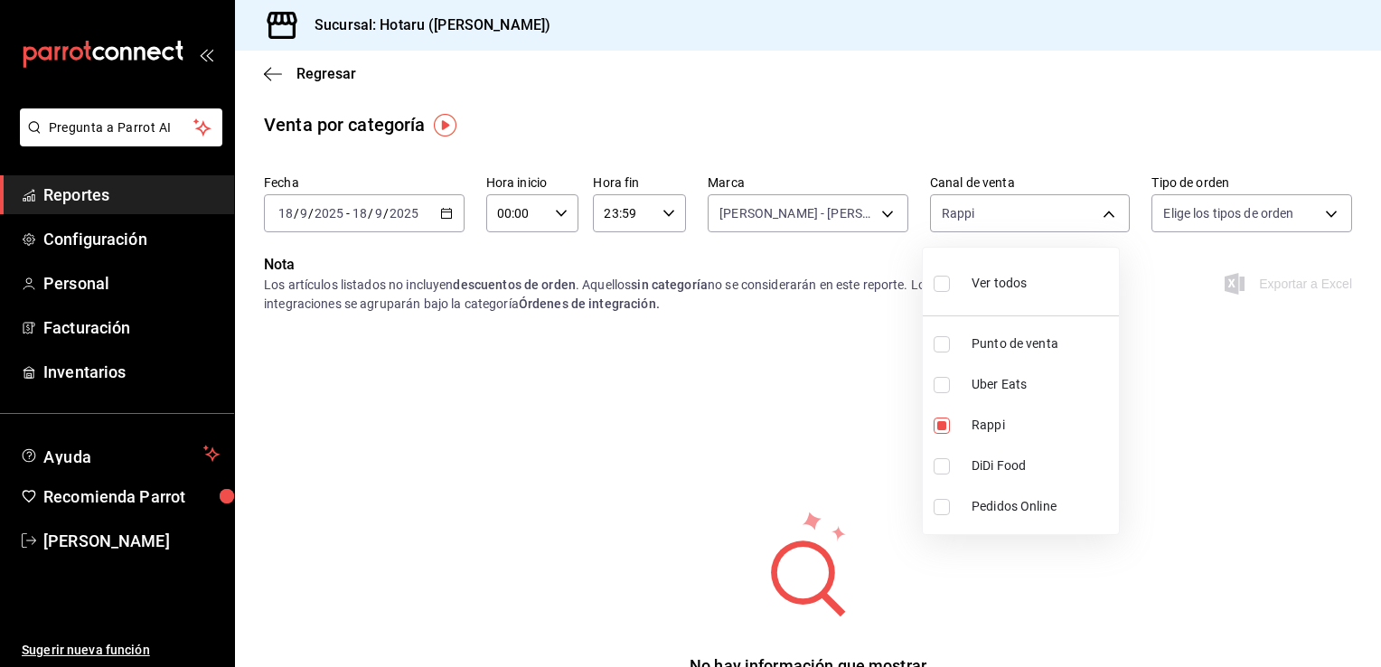
click at [1093, 211] on body "Pregunta a Parrot AI Reportes Configuración Personal Facturación Inventarios Ay…" at bounding box center [690, 333] width 1381 height 667
click at [875, 219] on div at bounding box center [690, 333] width 1381 height 667
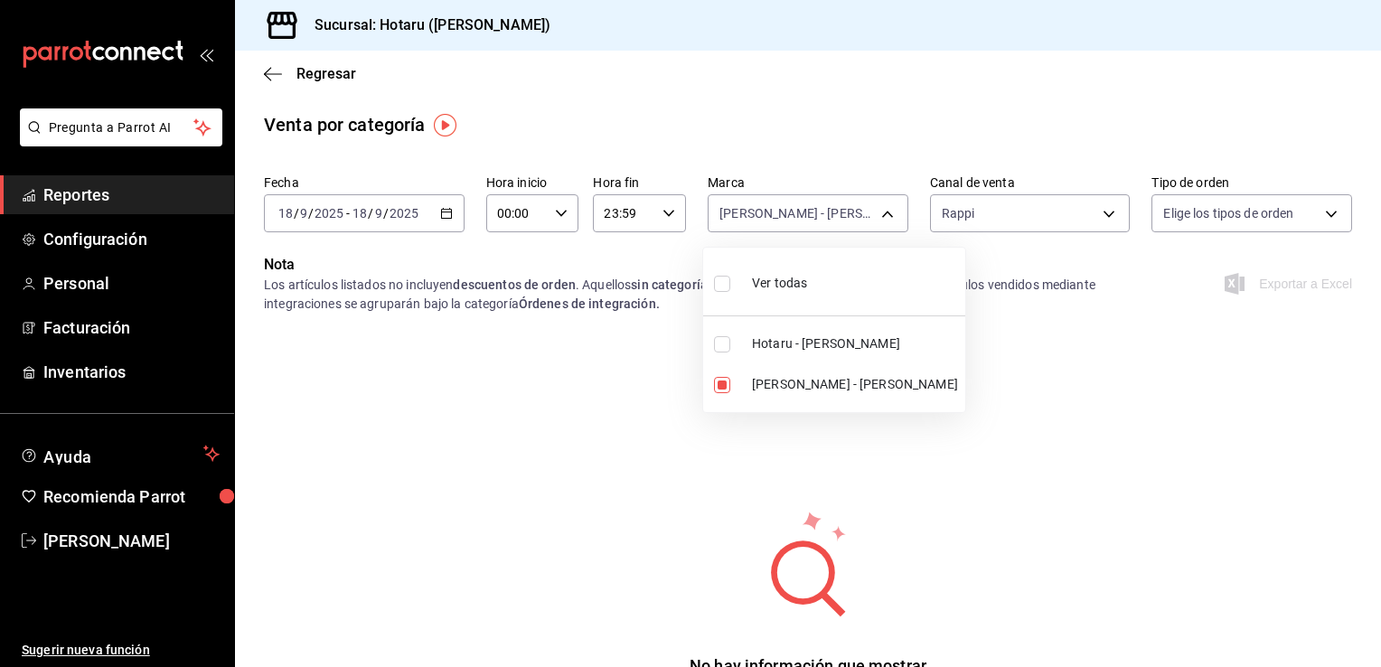
click at [875, 219] on body "Pregunta a Parrot AI Reportes Configuración Personal Facturación Inventarios Ay…" at bounding box center [690, 333] width 1381 height 667
click at [723, 383] on input "checkbox" at bounding box center [722, 385] width 16 height 16
checkbox input "false"
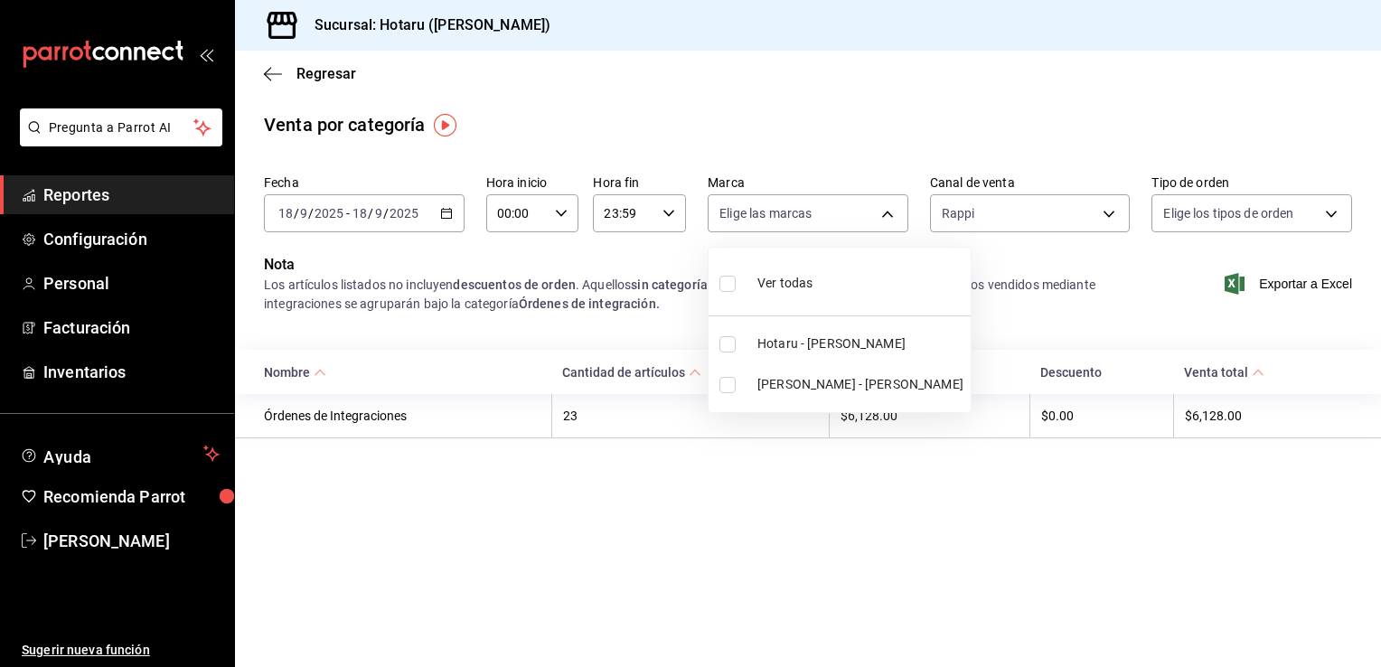
click at [886, 213] on div at bounding box center [690, 333] width 1381 height 667
click at [887, 211] on body "Pregunta a Parrot AI Reportes Configuración Personal Facturación Inventarios Ay…" at bounding box center [690, 333] width 1381 height 667
click at [725, 343] on input "checkbox" at bounding box center [727, 344] width 16 height 16
checkbox input "true"
type input "c6f689f8-63fd-49a8-a607-35aea03ac6a9"
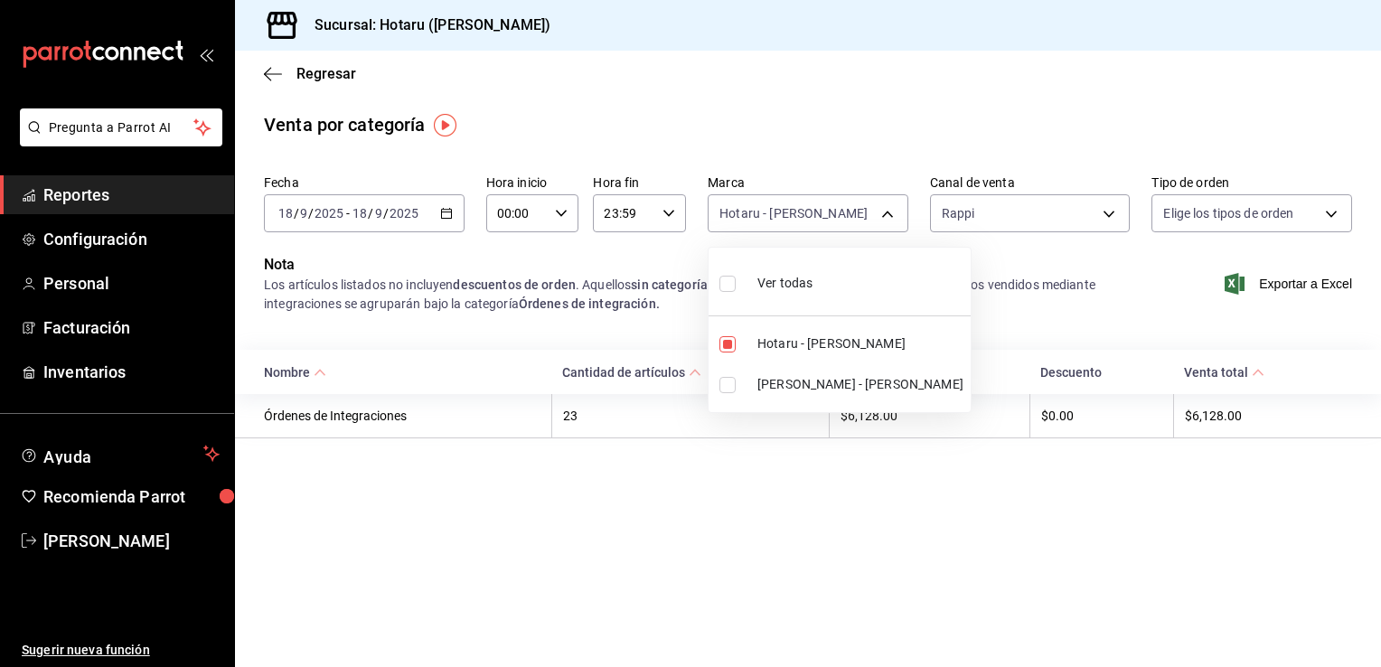
click at [1106, 216] on div at bounding box center [690, 333] width 1381 height 667
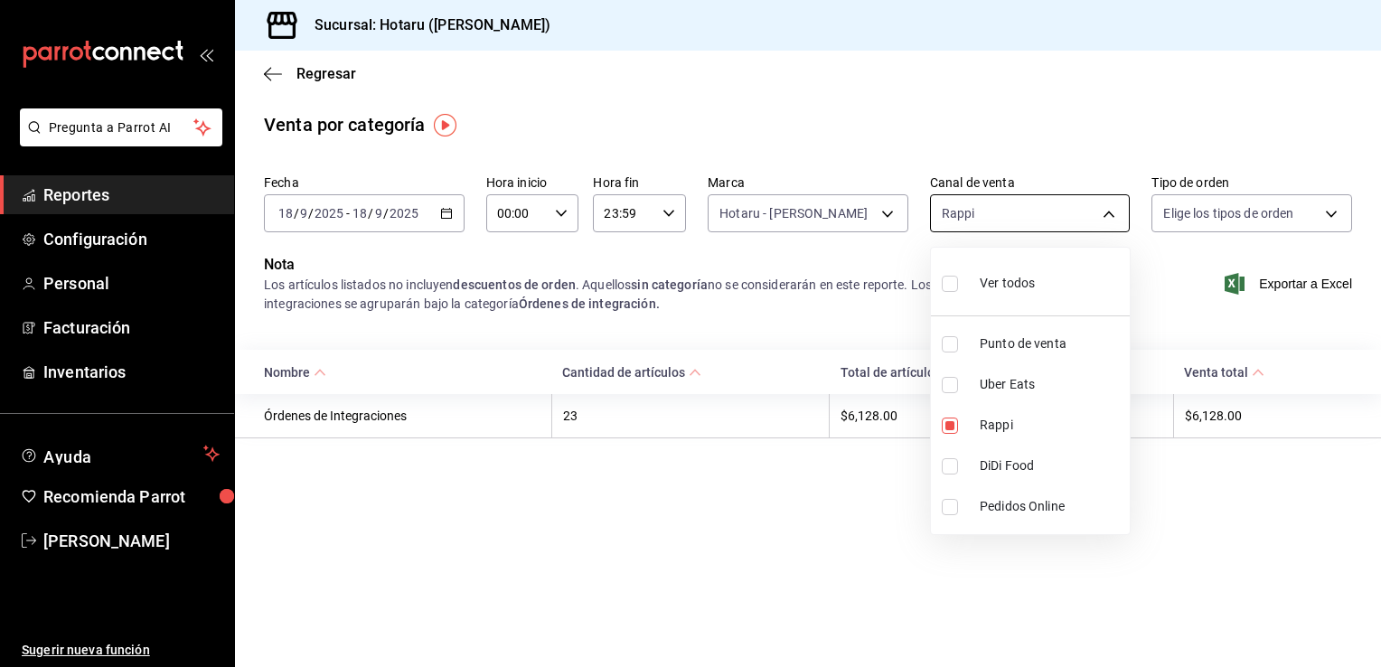
click at [1109, 215] on body "Pregunta a Parrot AI Reportes Configuración Personal Facturación Inventarios Ay…" at bounding box center [690, 333] width 1381 height 667
click at [943, 390] on input "checkbox" at bounding box center [950, 385] width 16 height 16
checkbox input "true"
type input "RAPPI,UBER_EATS"
click at [951, 424] on input "checkbox" at bounding box center [950, 426] width 16 height 16
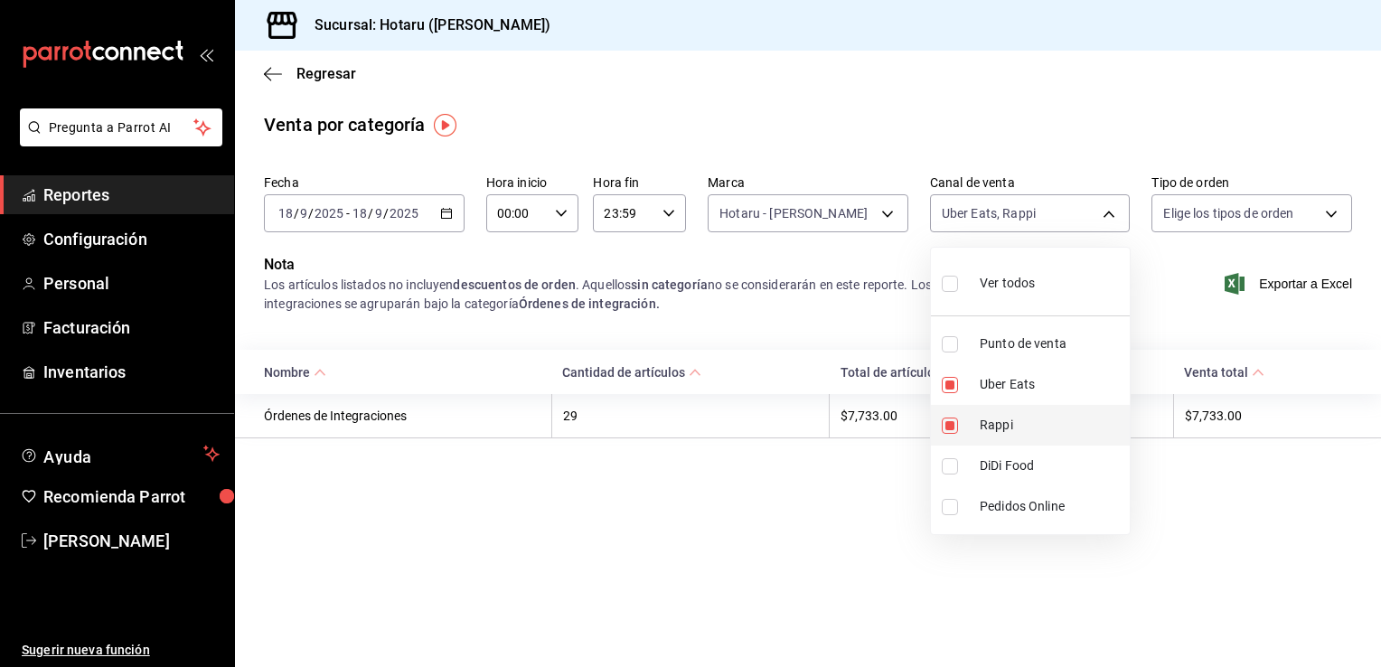
checkbox input "false"
type input "UBER_EATS"
click at [830, 461] on div at bounding box center [690, 333] width 1381 height 667
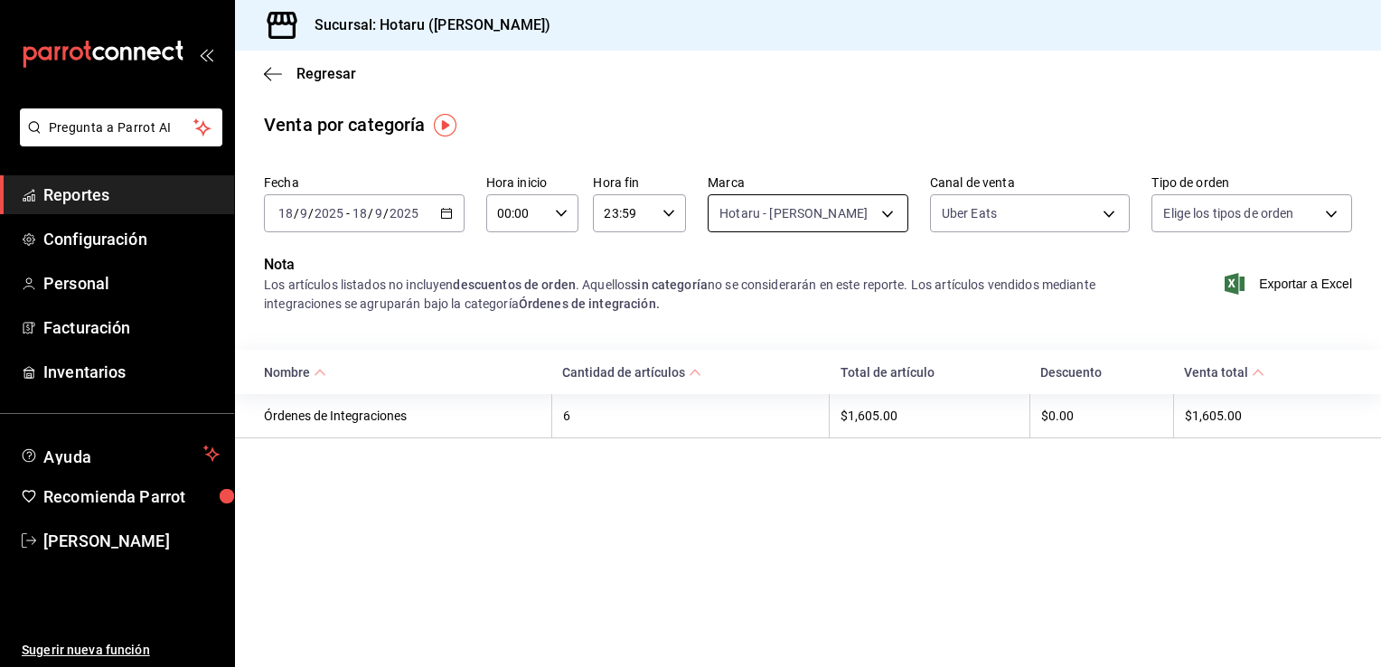
click at [889, 214] on body "Pregunta a Parrot AI Reportes Configuración Personal Facturación Inventarios Ay…" at bounding box center [690, 333] width 1381 height 667
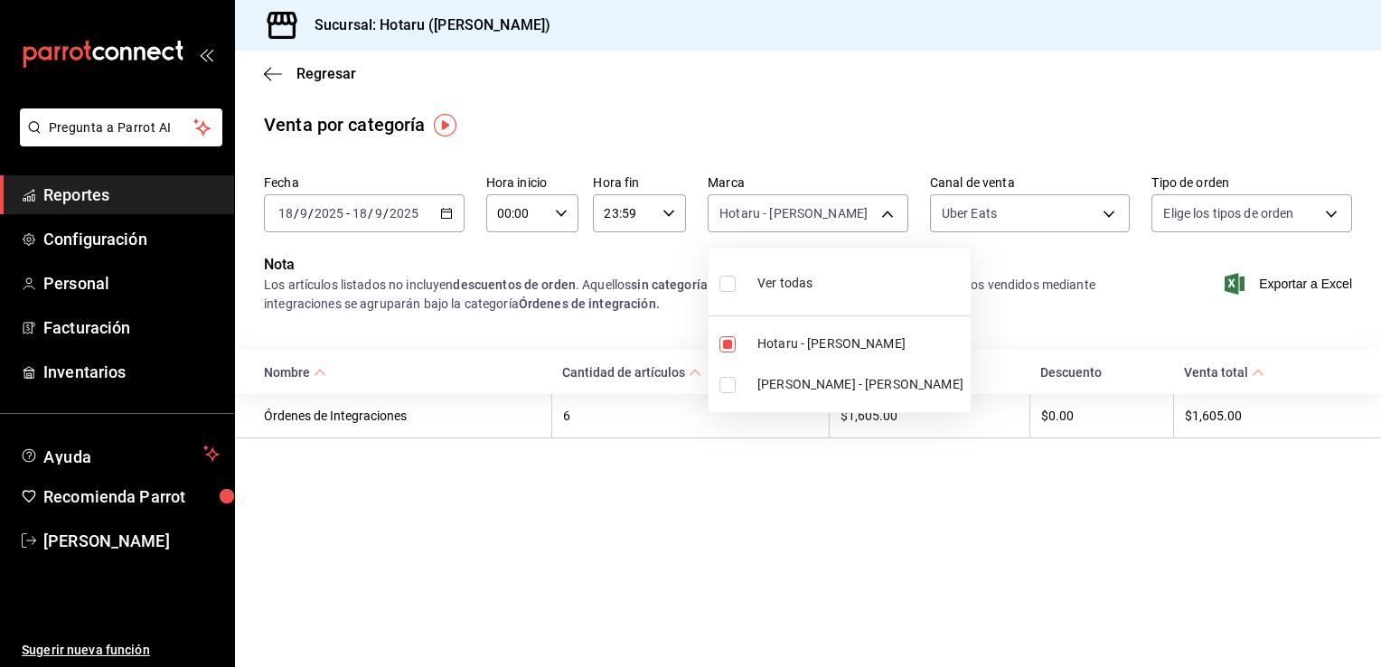
click at [727, 384] on input "checkbox" at bounding box center [727, 385] width 16 height 16
checkbox input "true"
type input "c6f689f8-63fd-49a8-a607-35aea03ac6a9,619c758d-7c36-49c6-a756-e52d453908cb"
checkbox input "true"
click at [728, 341] on input "checkbox" at bounding box center [727, 344] width 16 height 16
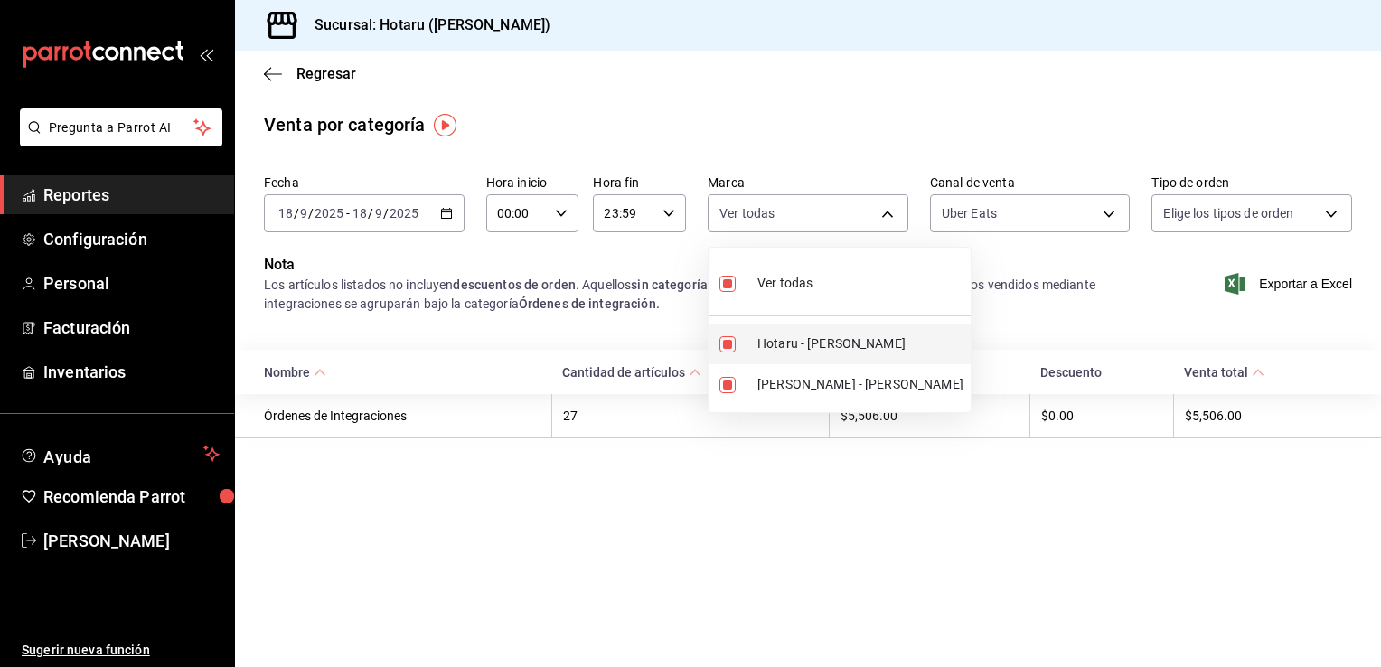
checkbox input "false"
type input "619c758d-7c36-49c6-a756-e52d453908cb"
checkbox input "false"
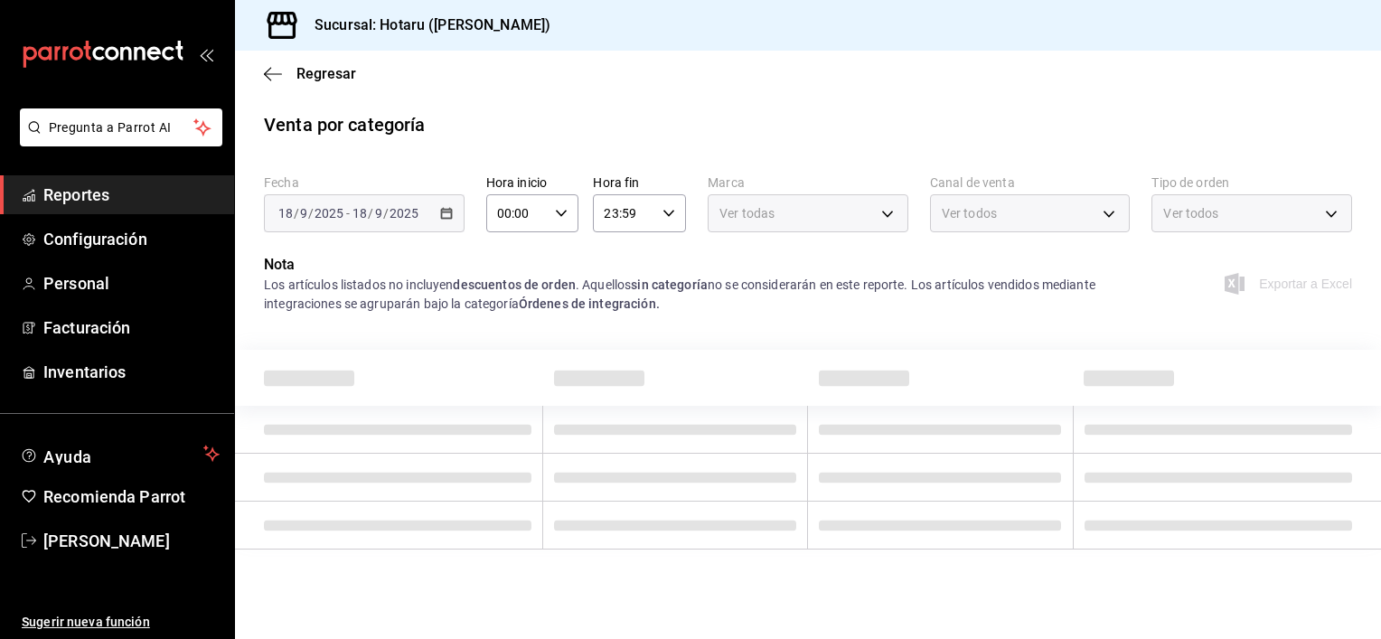
type input "619c758d-7c36-49c6-a756-e52d453908cb"
type input "UBER_EATS"
